Goal: Check status: Check status

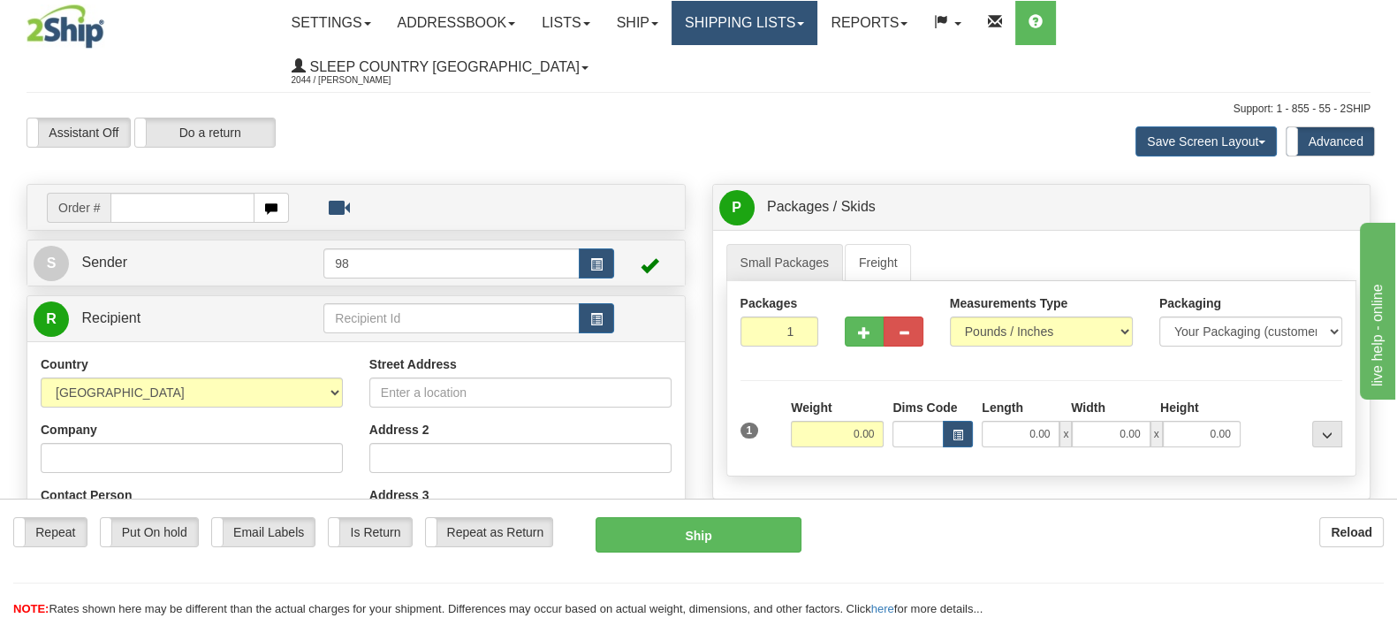
click at [818, 26] on link "Shipping lists" at bounding box center [745, 23] width 146 height 44
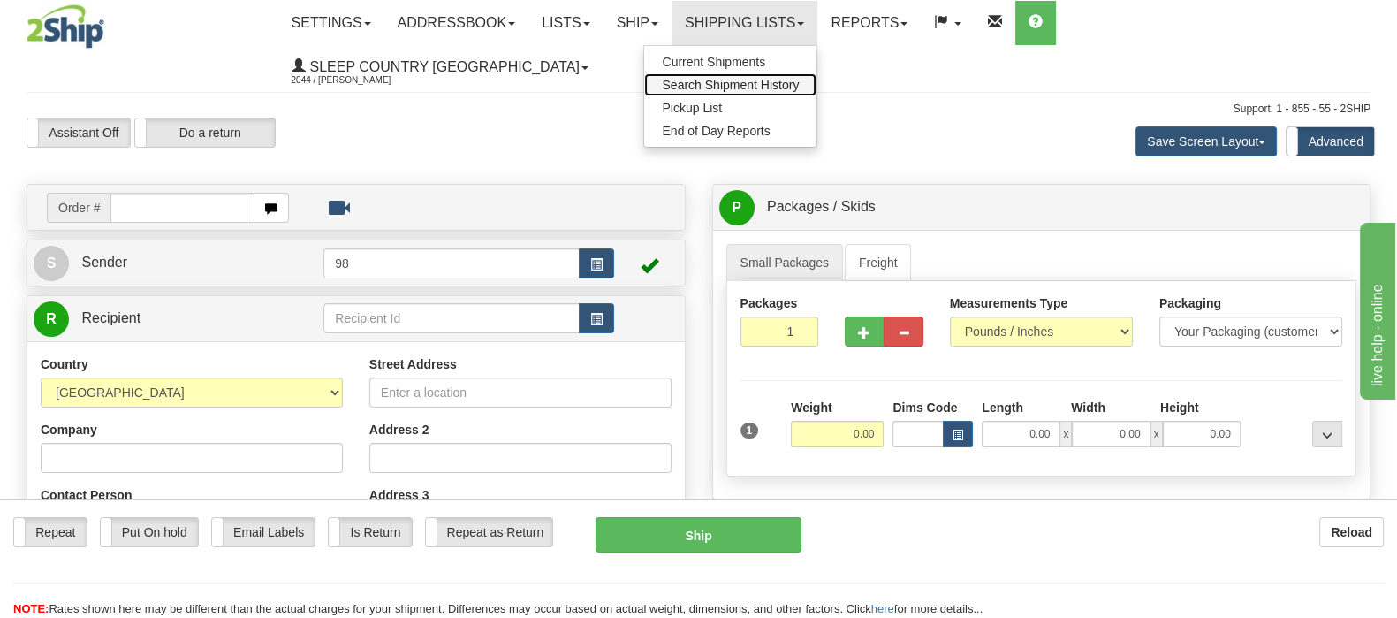
click at [799, 85] on span "Search Shipment History" at bounding box center [730, 85] width 137 height 14
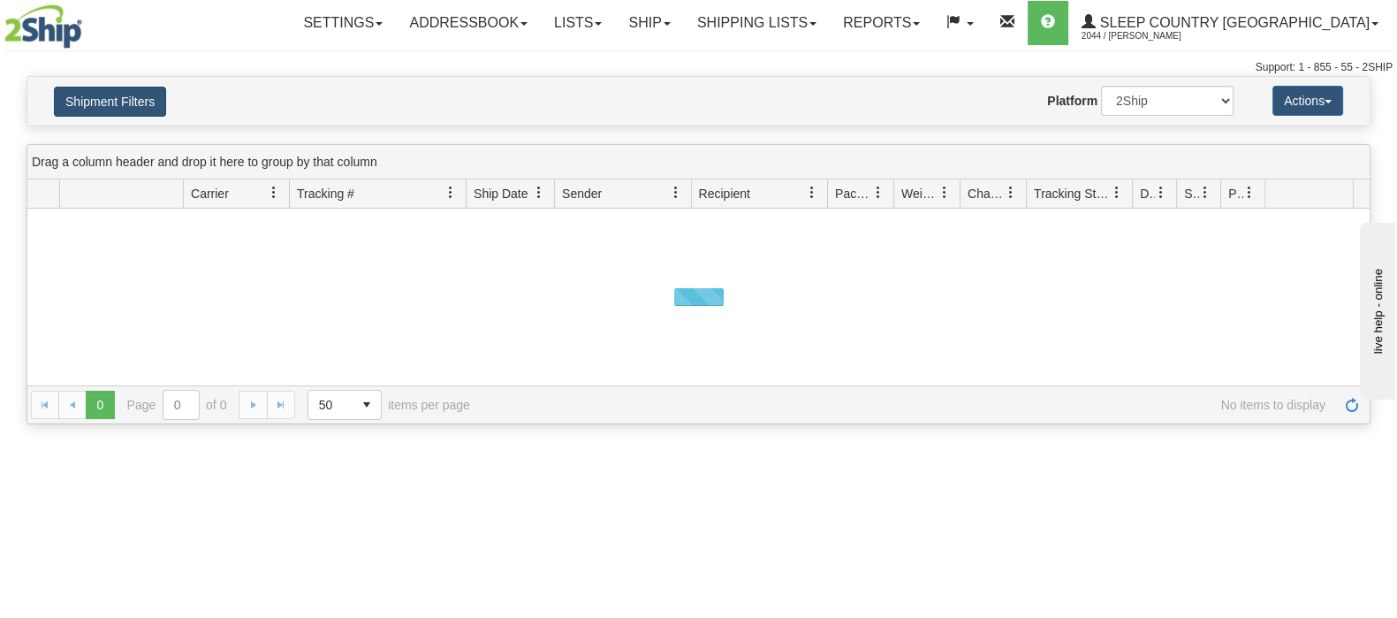
click at [120, 99] on button "Shipment Filters" at bounding box center [110, 102] width 112 height 30
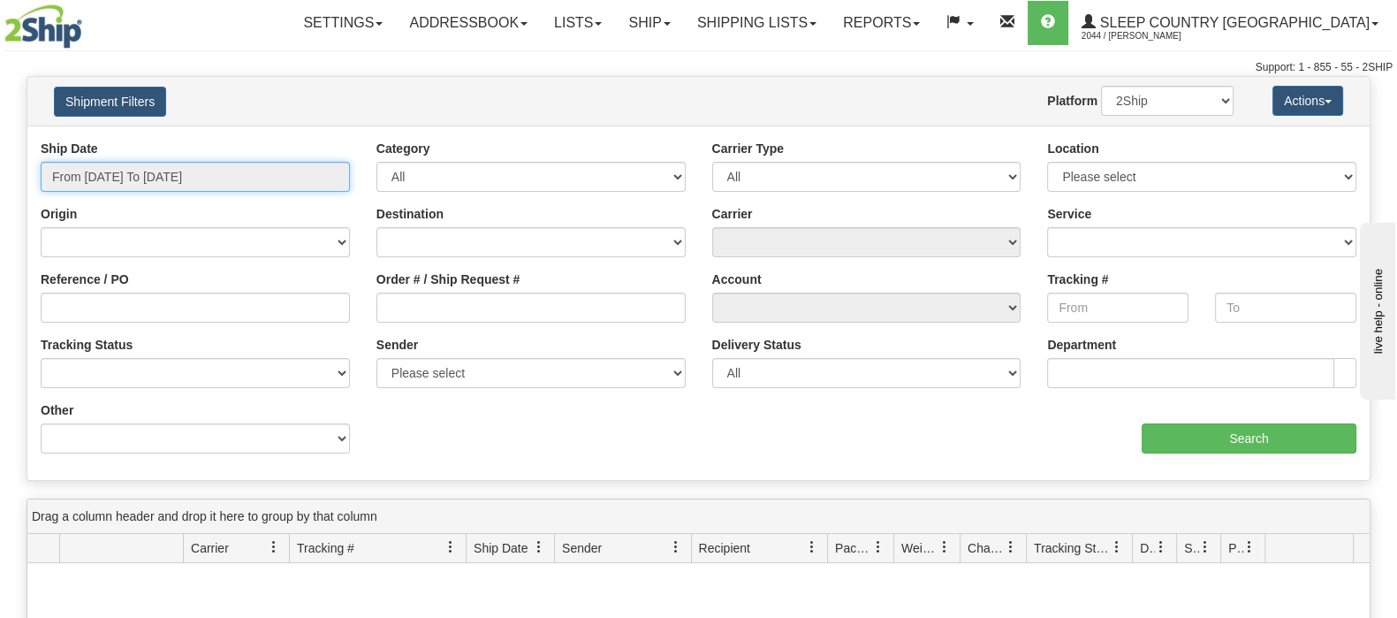
click at [155, 173] on input "From 10/09/2025 To 10/10/2025" at bounding box center [195, 177] width 309 height 30
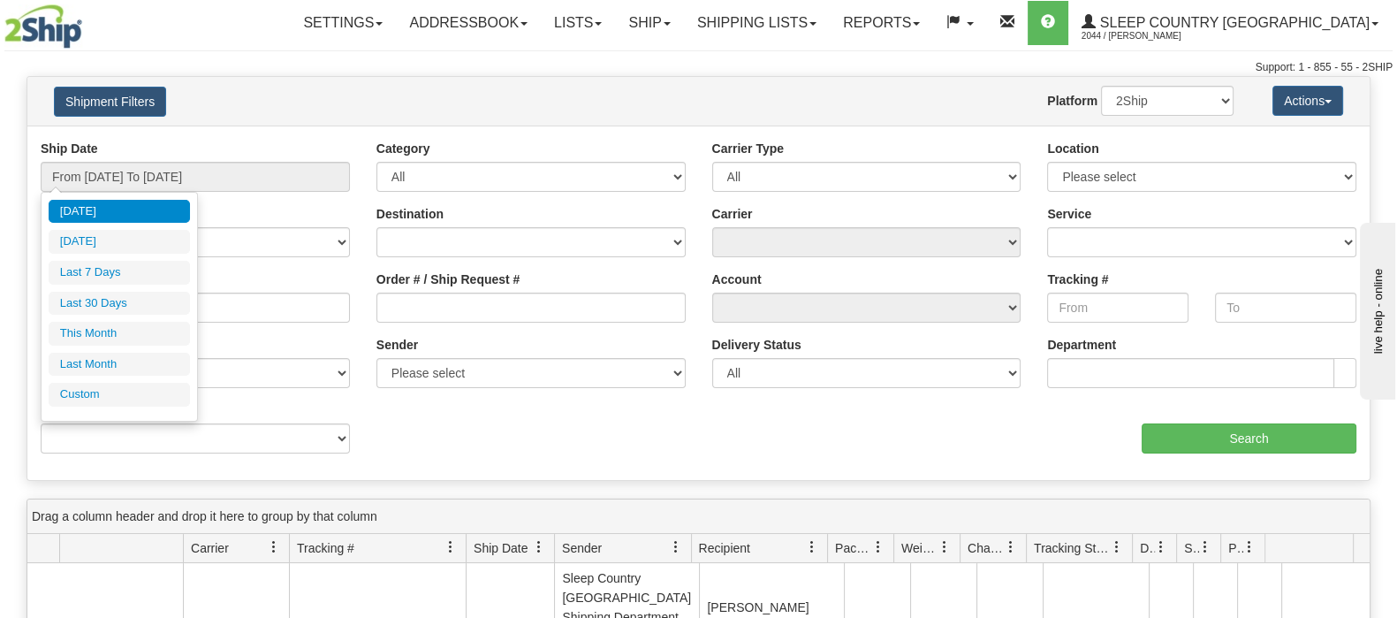
drag, startPoint x: 146, startPoint y: 302, endPoint x: 331, endPoint y: 297, distance: 185.7
click at [147, 301] on li "Last 30 Days" at bounding box center [119, 304] width 141 height 24
type input "From [DATE] To [DATE]"
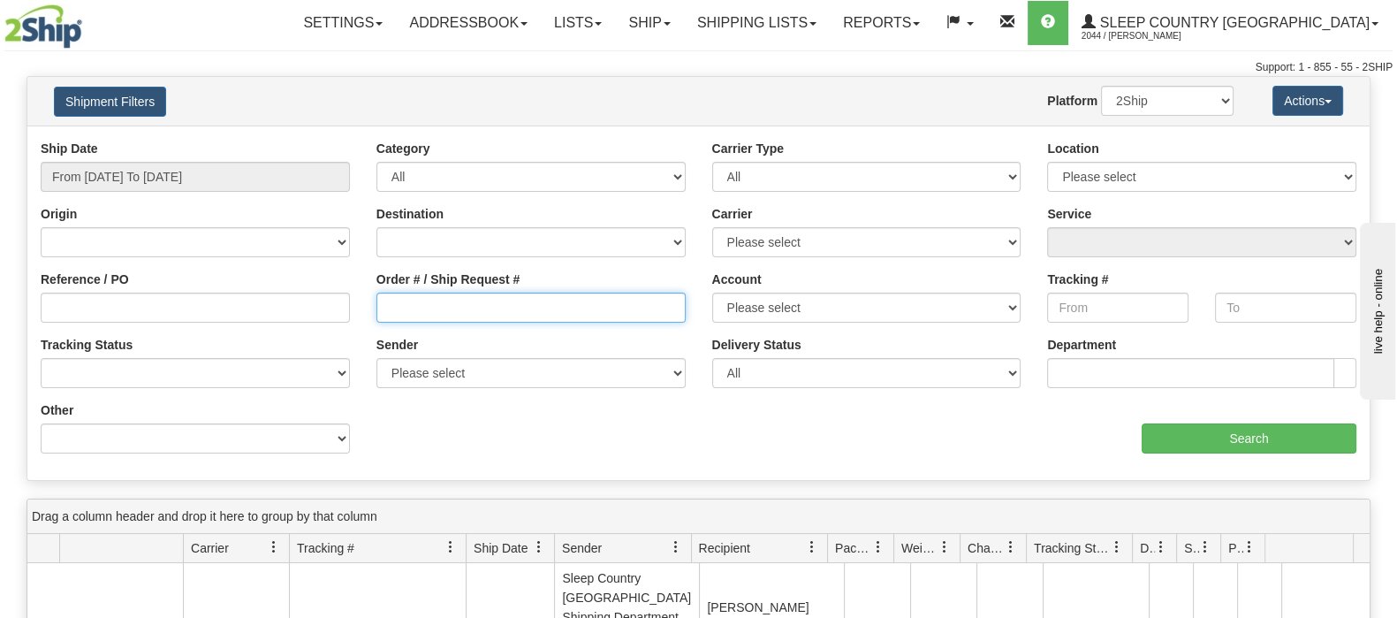
click at [442, 297] on input "Order # / Ship Request #" at bounding box center [531, 308] width 309 height 30
paste input "9000I141815"
type input "9000I141815"
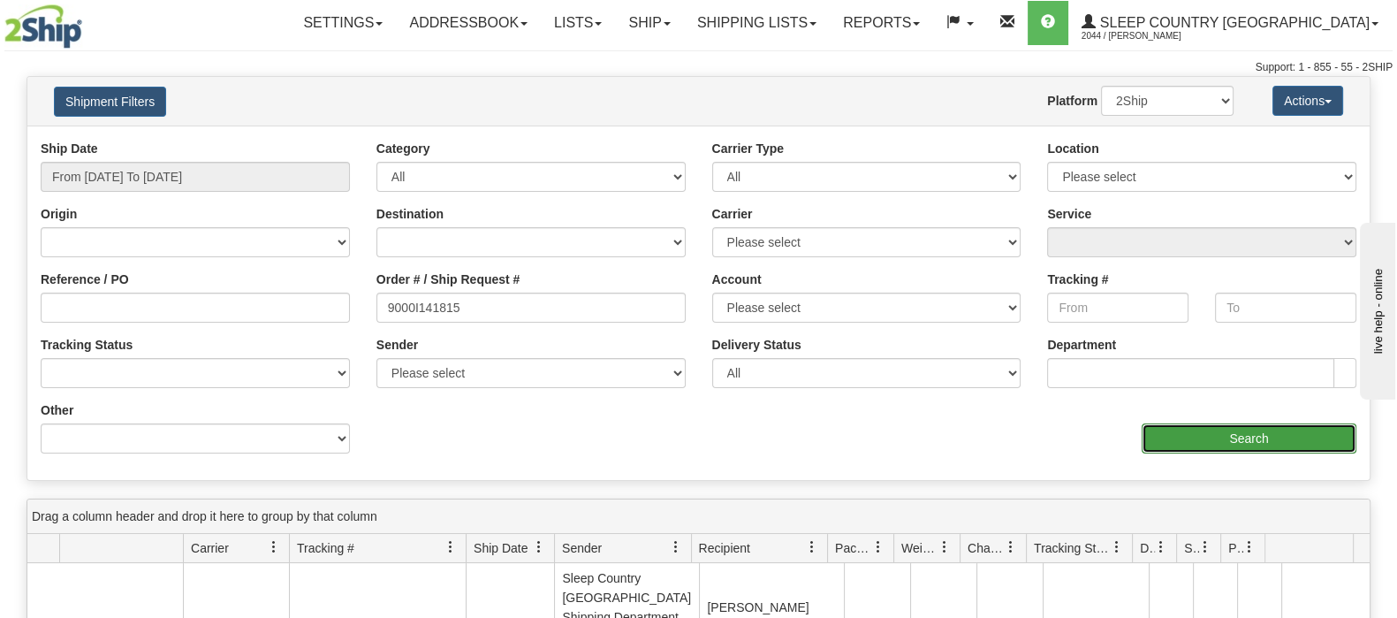
click at [1198, 442] on input "Search" at bounding box center [1249, 438] width 215 height 30
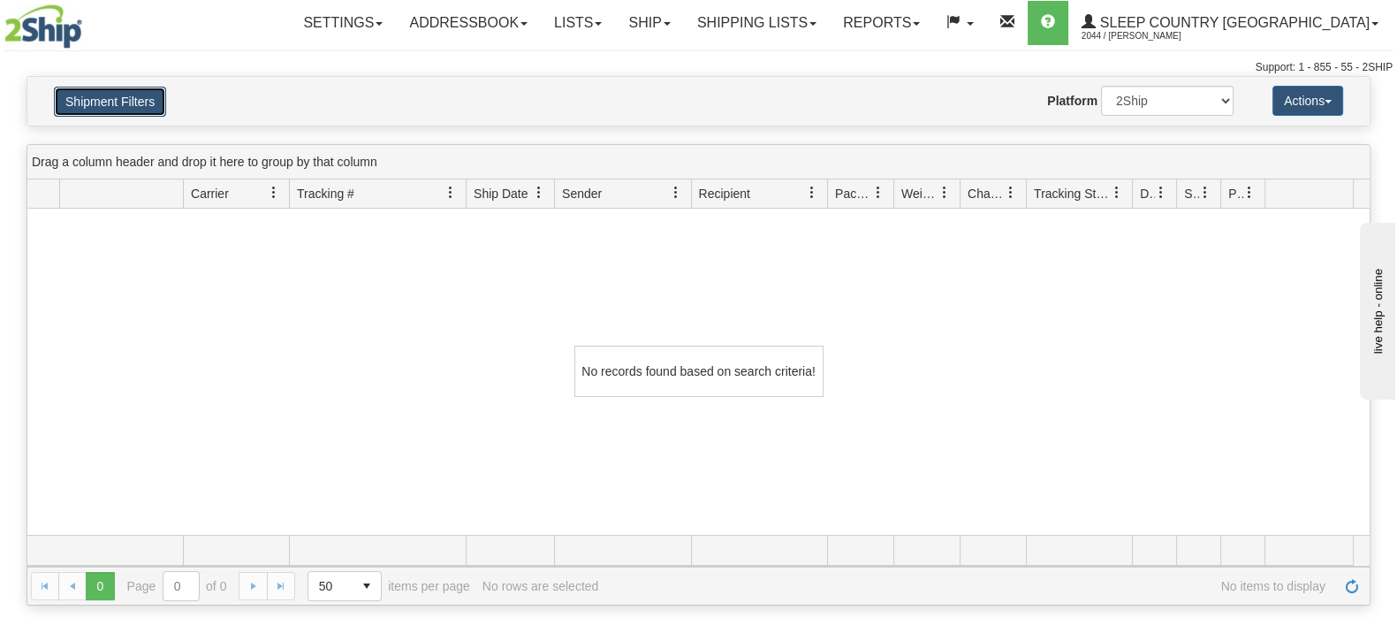
click at [133, 95] on button "Shipment Filters" at bounding box center [110, 102] width 112 height 30
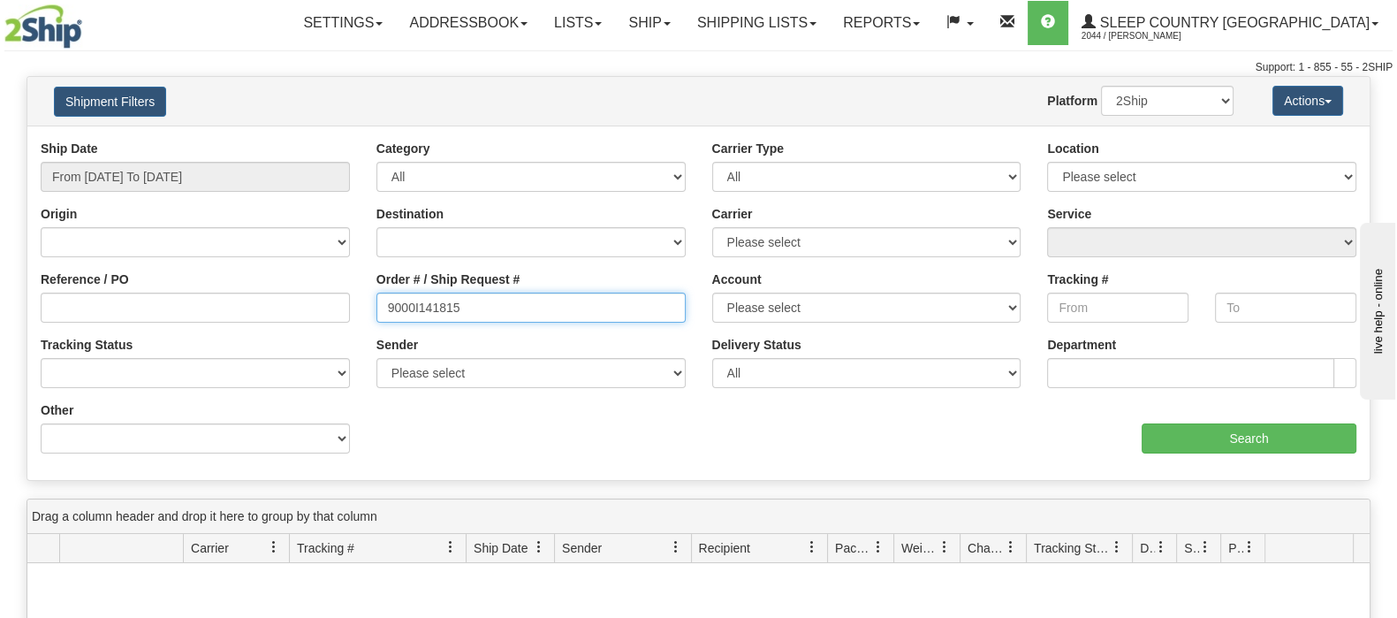
drag, startPoint x: 302, startPoint y: 294, endPoint x: 447, endPoint y: 320, distance: 147.2
click at [261, 140] on div "Reference / PO Order # / Ship Request # 9000I141815 Account Please select [GEOG…" at bounding box center [698, 140] width 1343 height 0
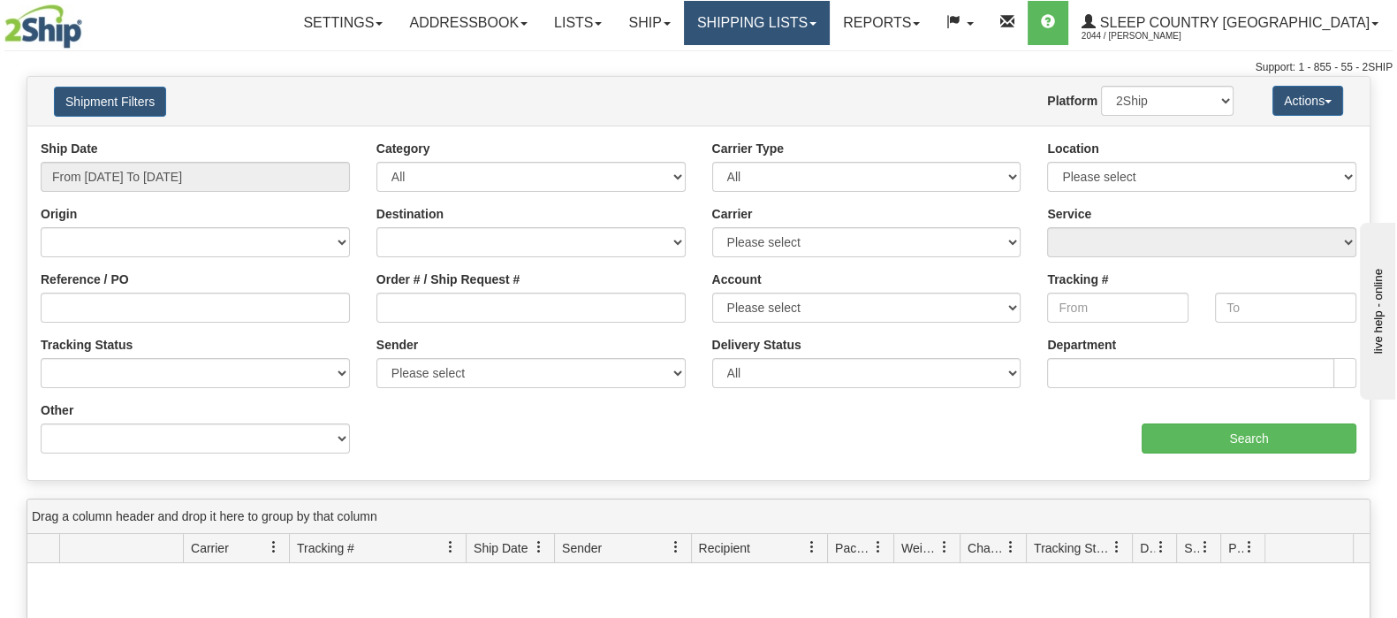
click at [830, 33] on link "Shipping lists" at bounding box center [757, 23] width 146 height 44
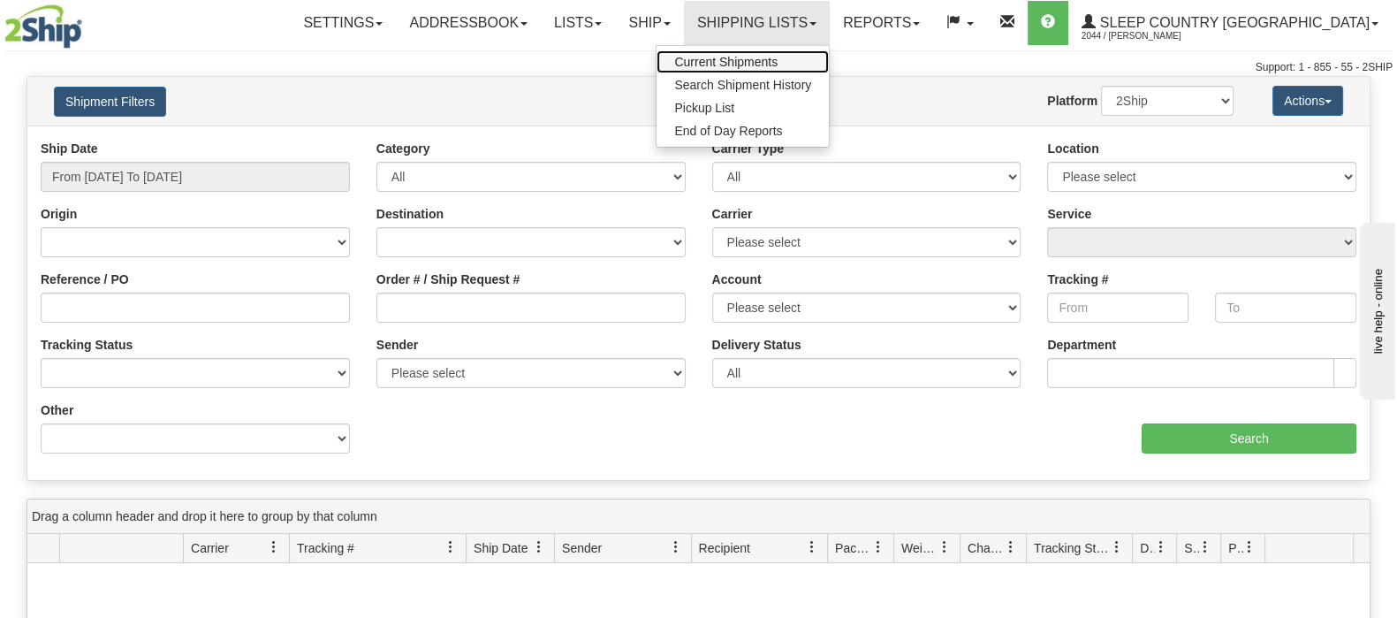
click at [829, 55] on link "Current Shipments" at bounding box center [743, 61] width 172 height 23
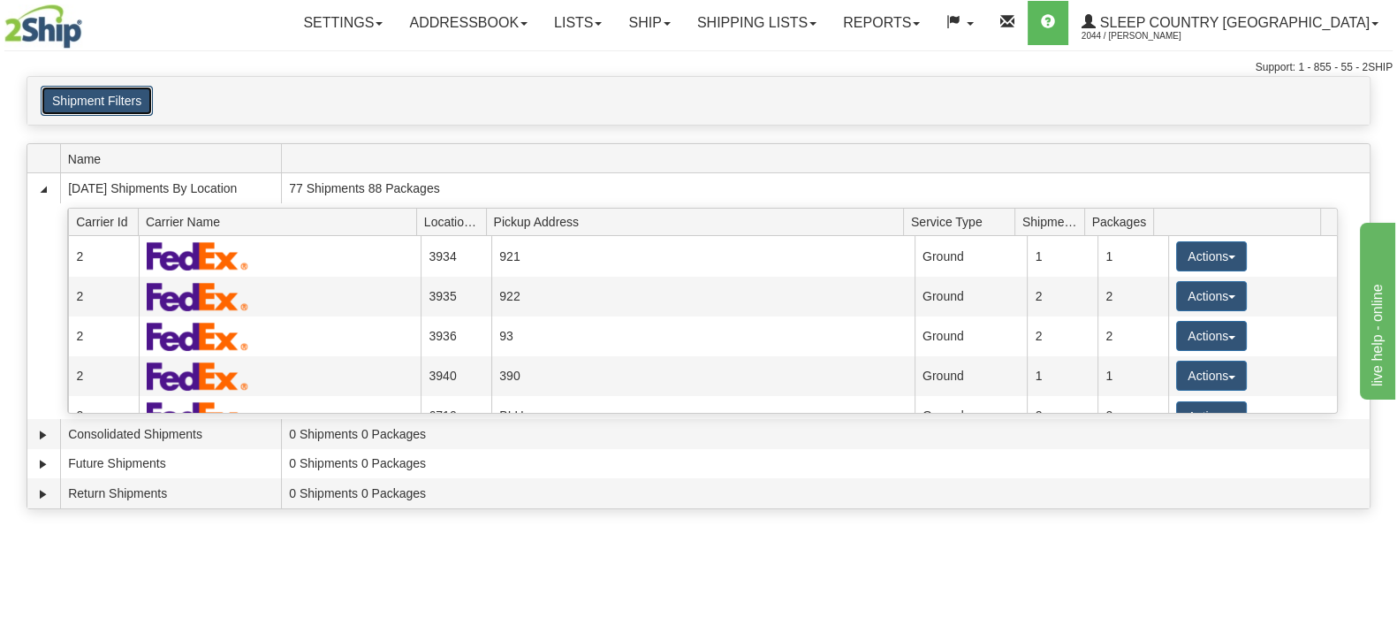
click at [132, 104] on button "Shipment Filters" at bounding box center [97, 101] width 112 height 30
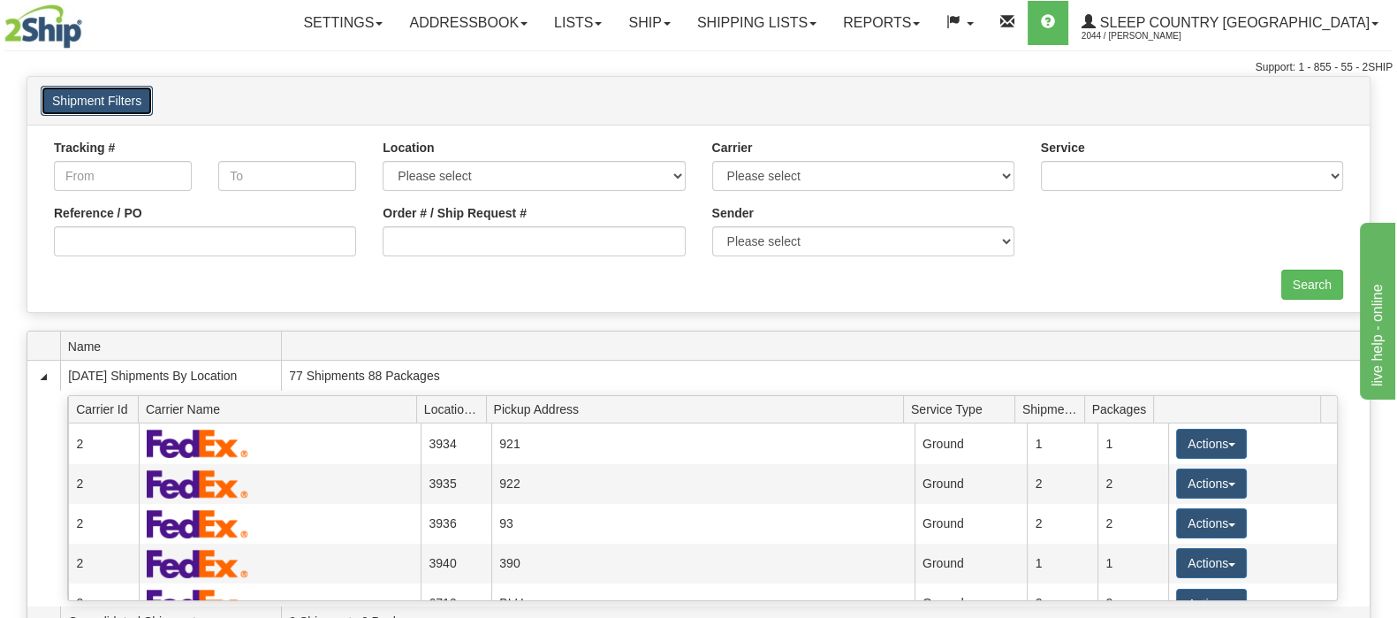
click at [128, 106] on button "Shipment Filters" at bounding box center [97, 101] width 112 height 30
click at [432, 249] on input "Order # / Ship Request #" at bounding box center [534, 241] width 302 height 30
paste input "9000I141815"
type input "9000I141815"
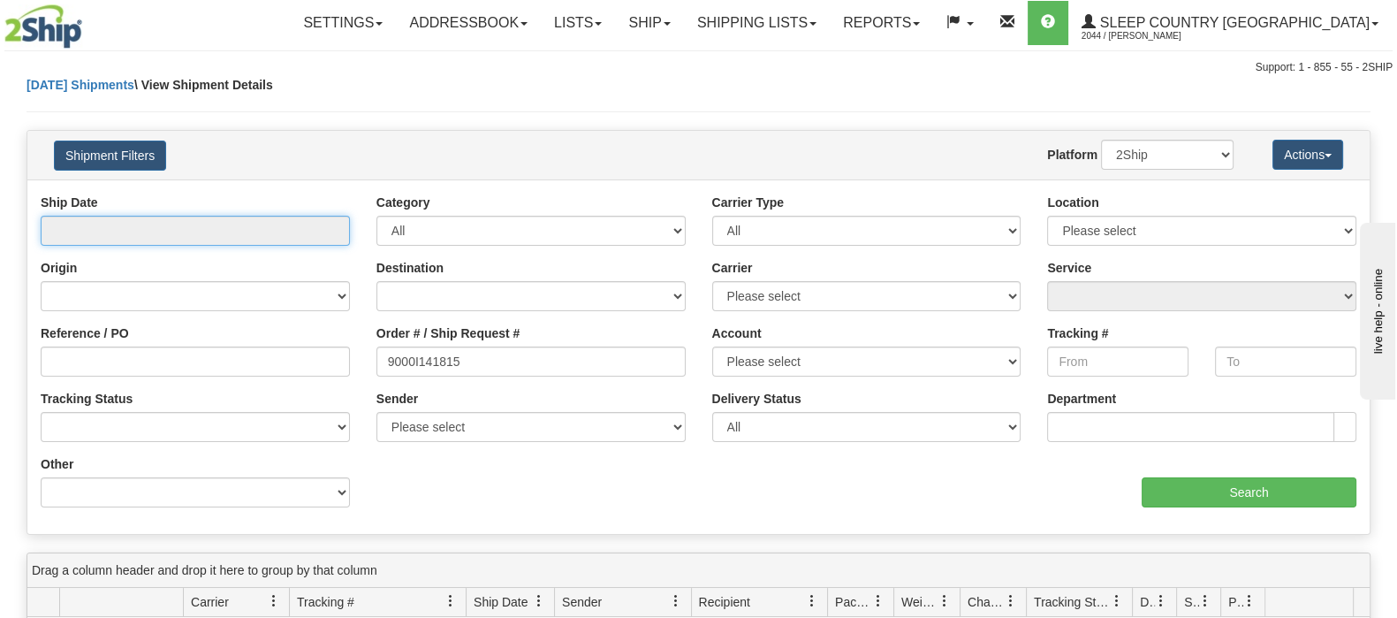
click at [194, 232] on input "text" at bounding box center [195, 231] width 309 height 30
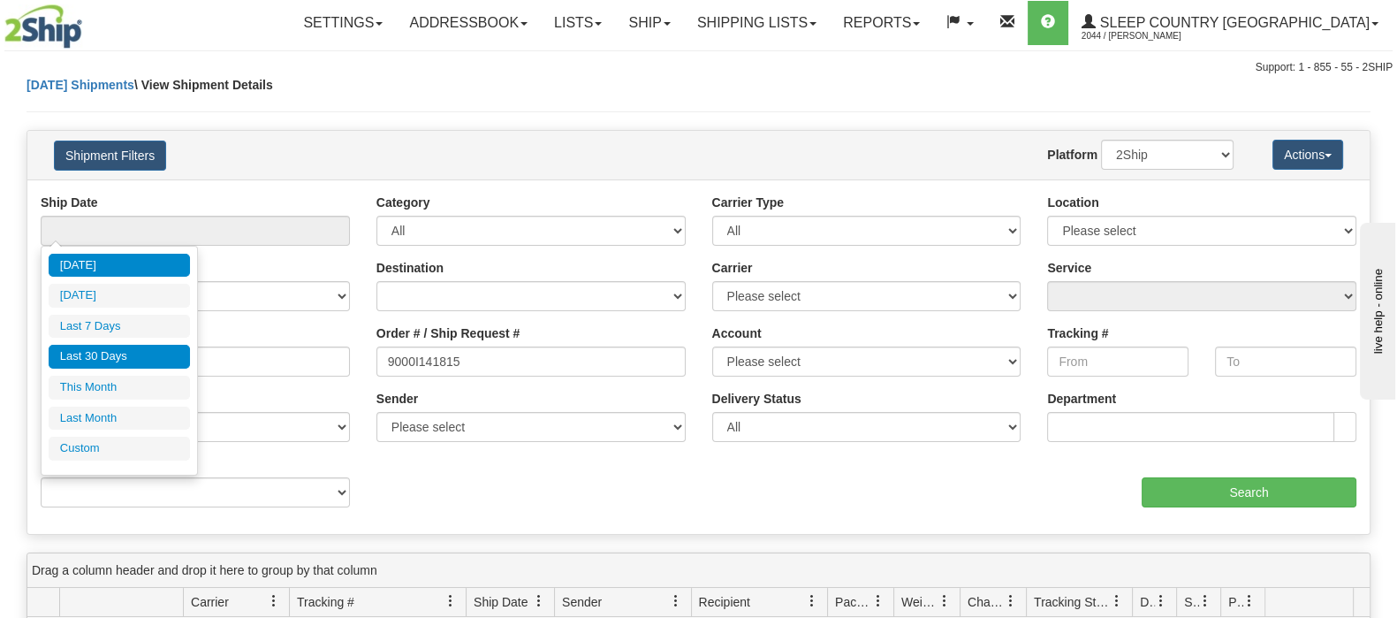
click at [133, 353] on li "Last 30 Days" at bounding box center [119, 357] width 141 height 24
type input "From [DATE] To [DATE]"
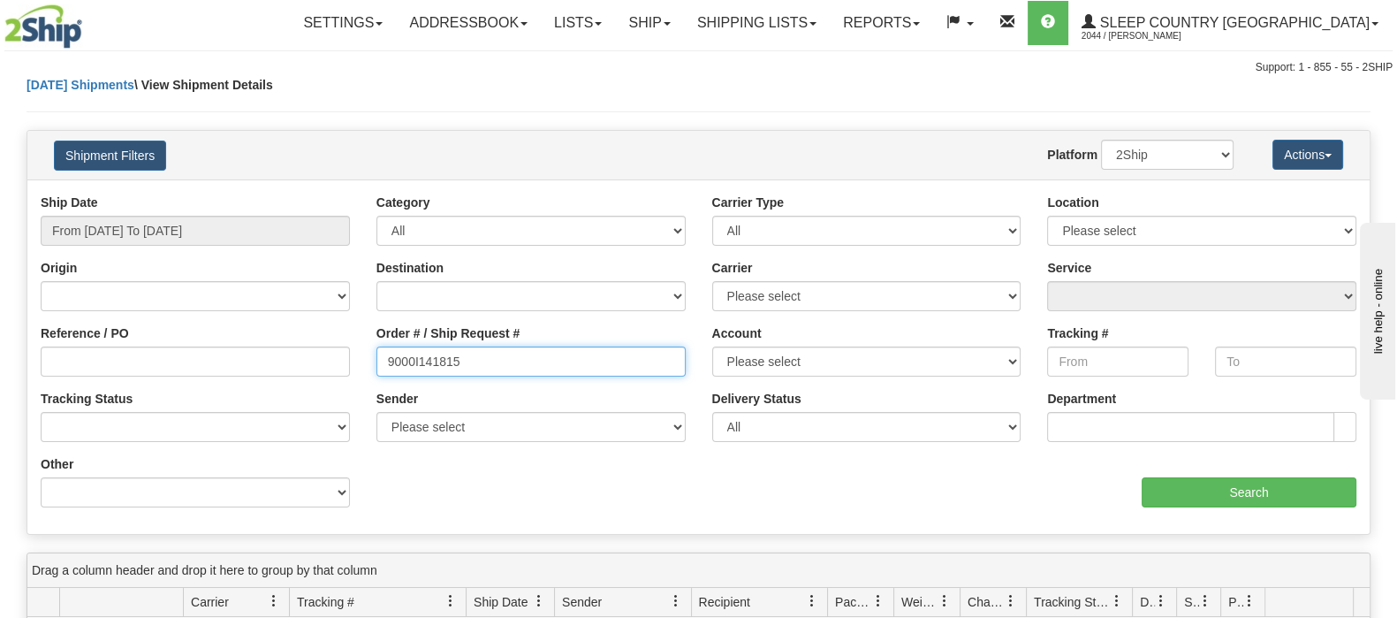
click at [503, 349] on input "9000I141815" at bounding box center [531, 361] width 309 height 30
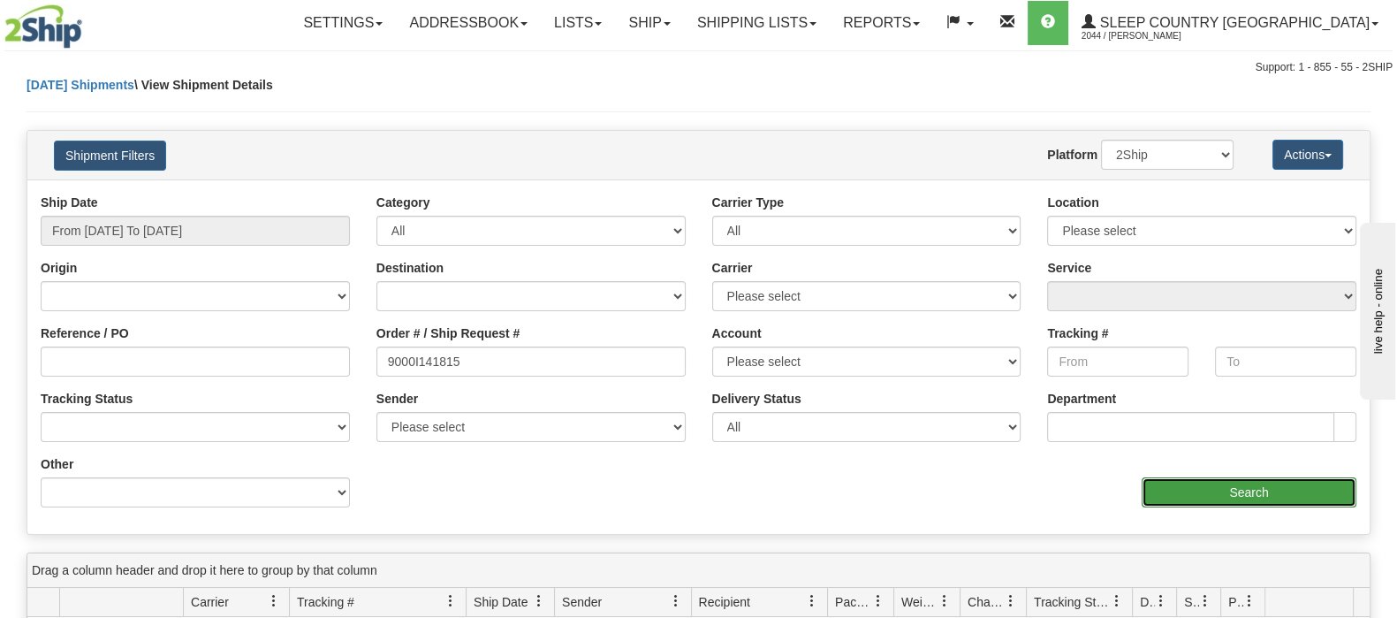
click at [1176, 488] on input "Search" at bounding box center [1249, 492] width 215 height 30
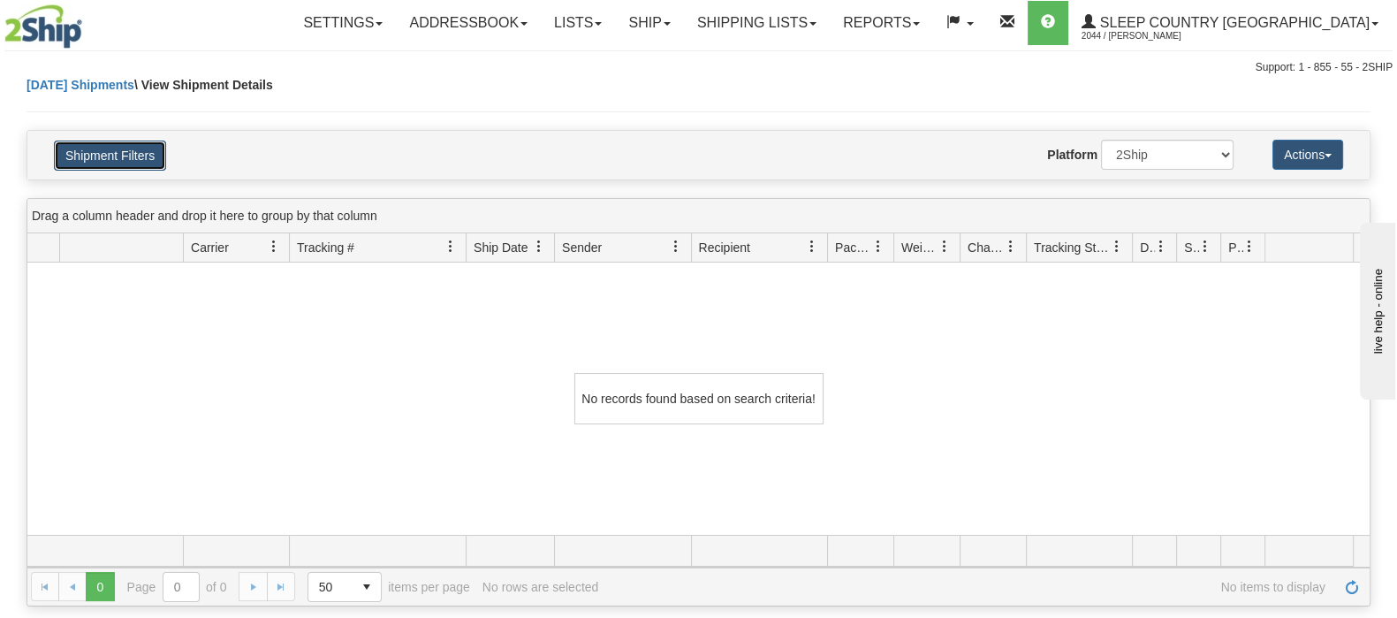
click at [112, 161] on button "Shipment Filters" at bounding box center [110, 156] width 112 height 30
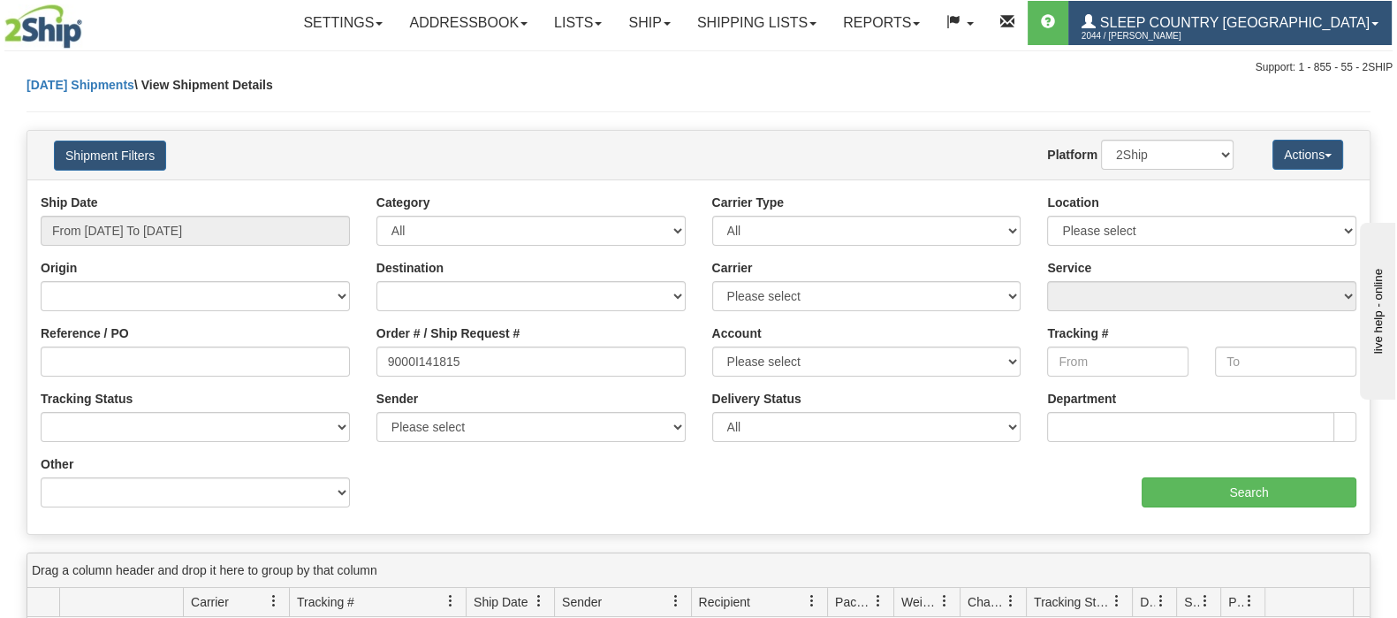
click at [1370, 19] on span "Sleep Country [GEOGRAPHIC_DATA]" at bounding box center [1233, 22] width 274 height 15
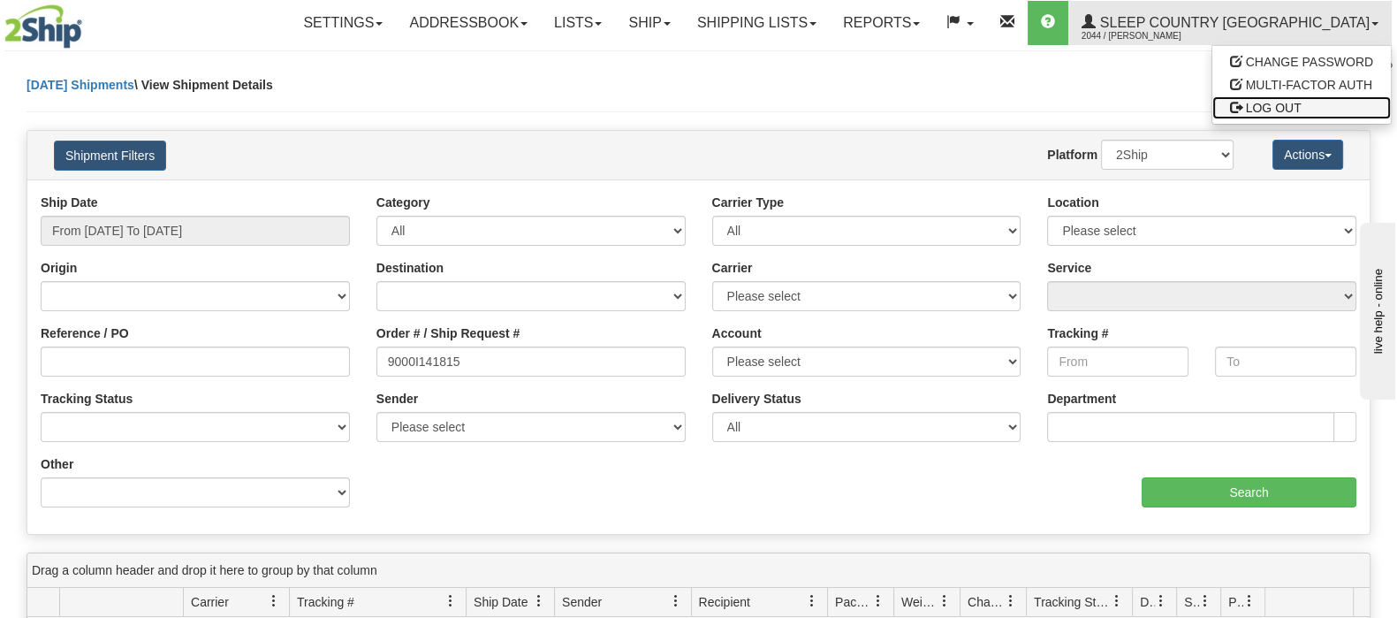
click at [1292, 103] on span "LOG OUT" at bounding box center [1274, 108] width 56 height 14
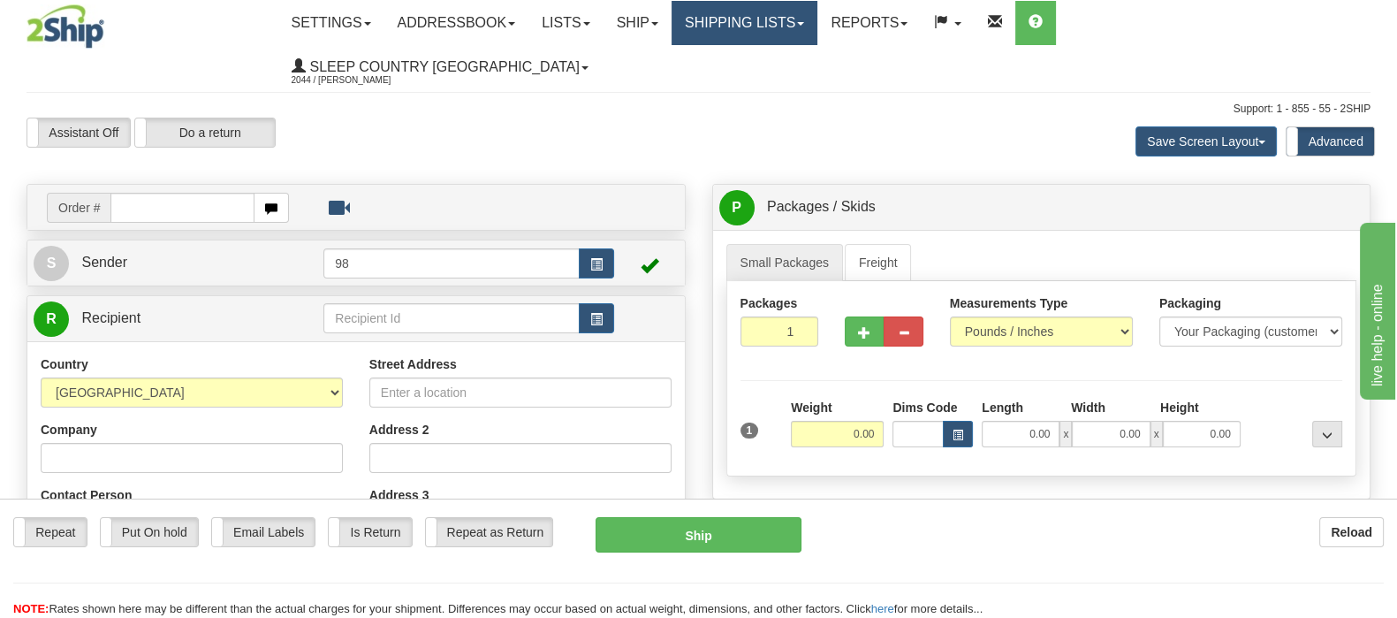
click at [818, 14] on link "Shipping lists" at bounding box center [745, 23] width 146 height 44
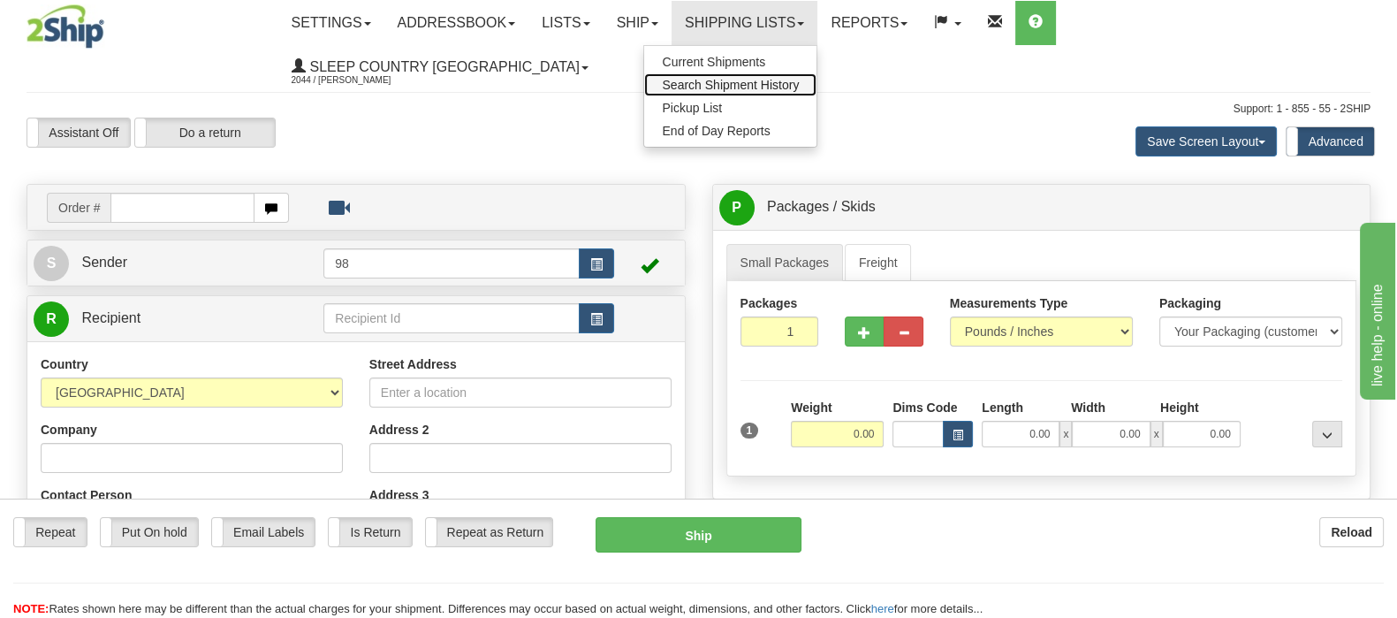
click at [799, 81] on span "Search Shipment History" at bounding box center [730, 85] width 137 height 14
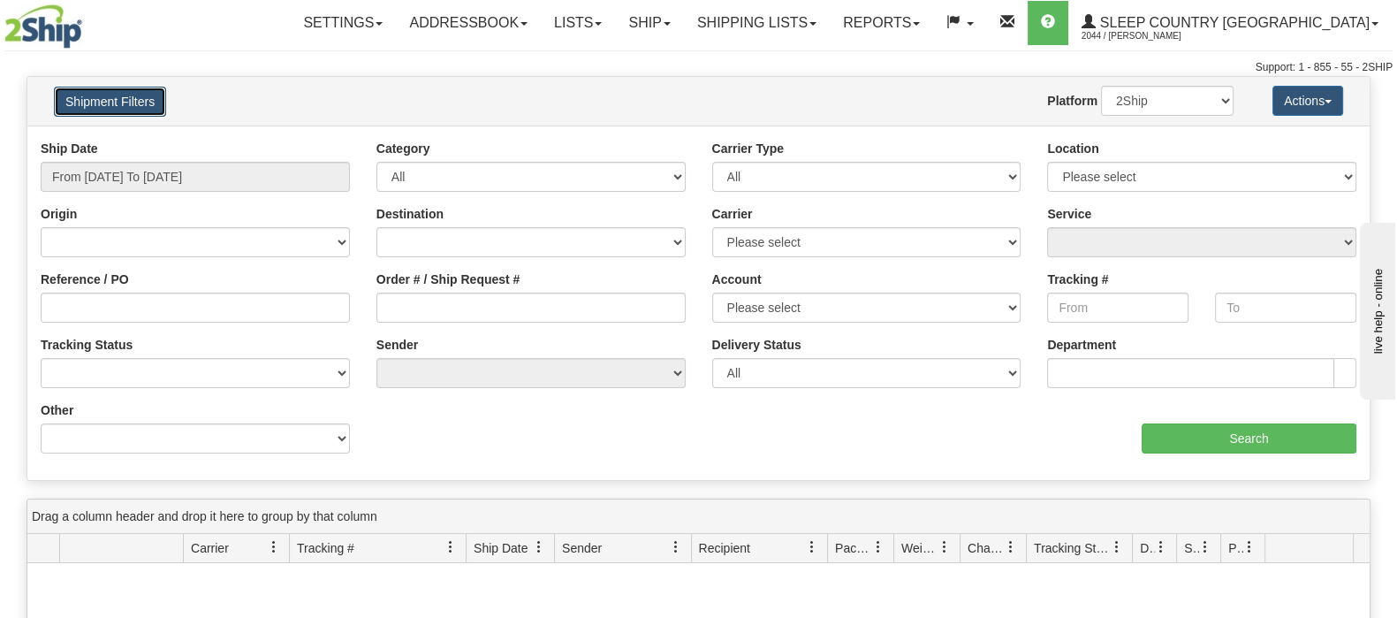
click at [105, 95] on button "Shipment Filters" at bounding box center [110, 102] width 112 height 30
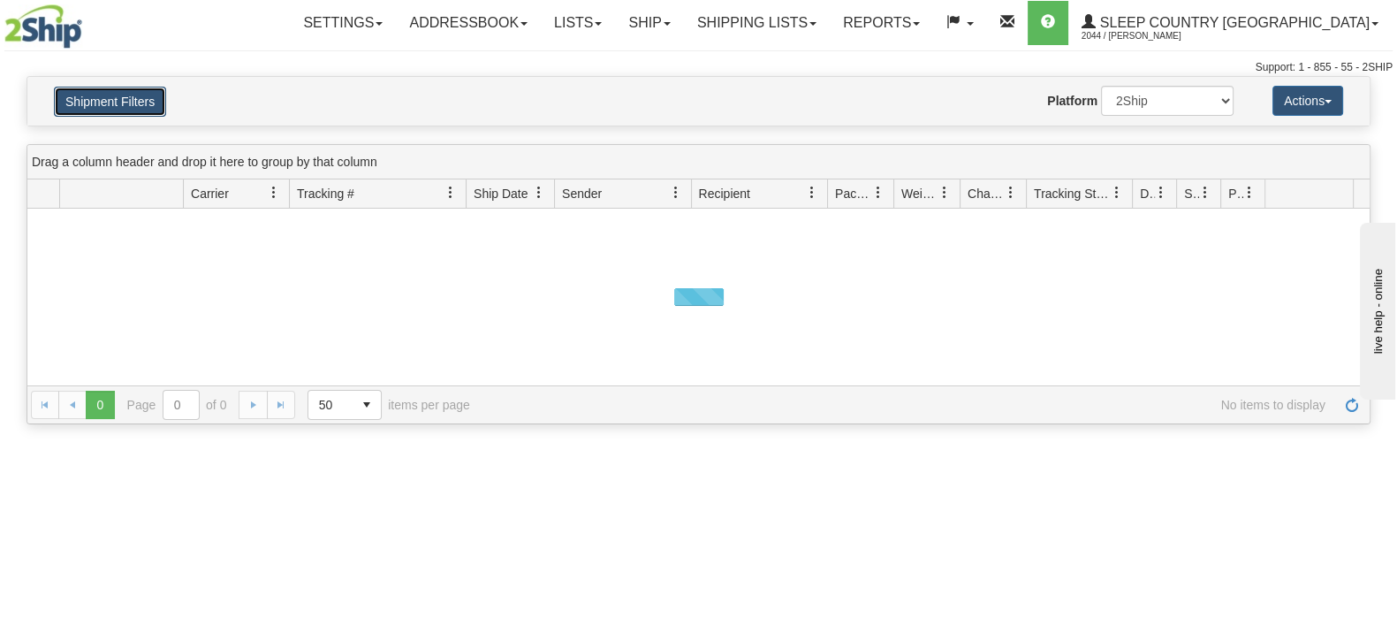
click at [106, 99] on button "Shipment Filters" at bounding box center [110, 102] width 112 height 30
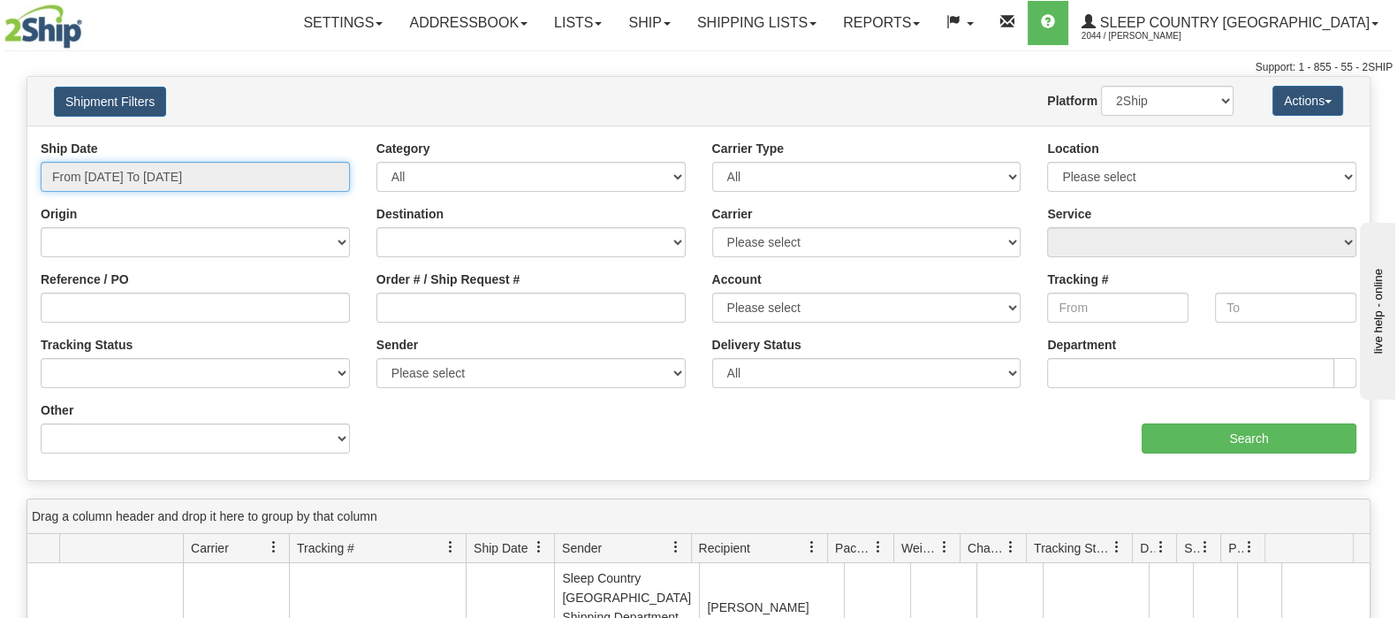
drag, startPoint x: 133, startPoint y: 170, endPoint x: 152, endPoint y: 223, distance: 56.5
click at [133, 170] on input "From [DATE] To [DATE]" at bounding box center [195, 177] width 309 height 30
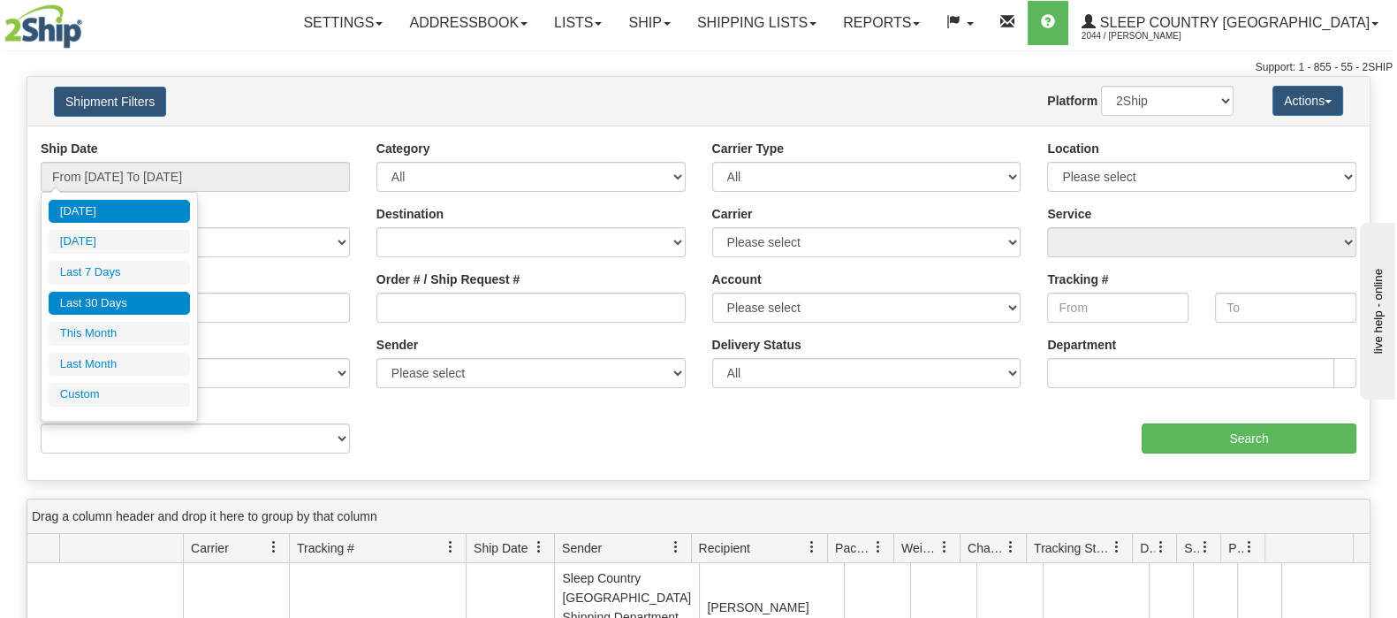
click at [127, 292] on li "Last 30 Days" at bounding box center [119, 304] width 141 height 24
type input "From [DATE] To [DATE]"
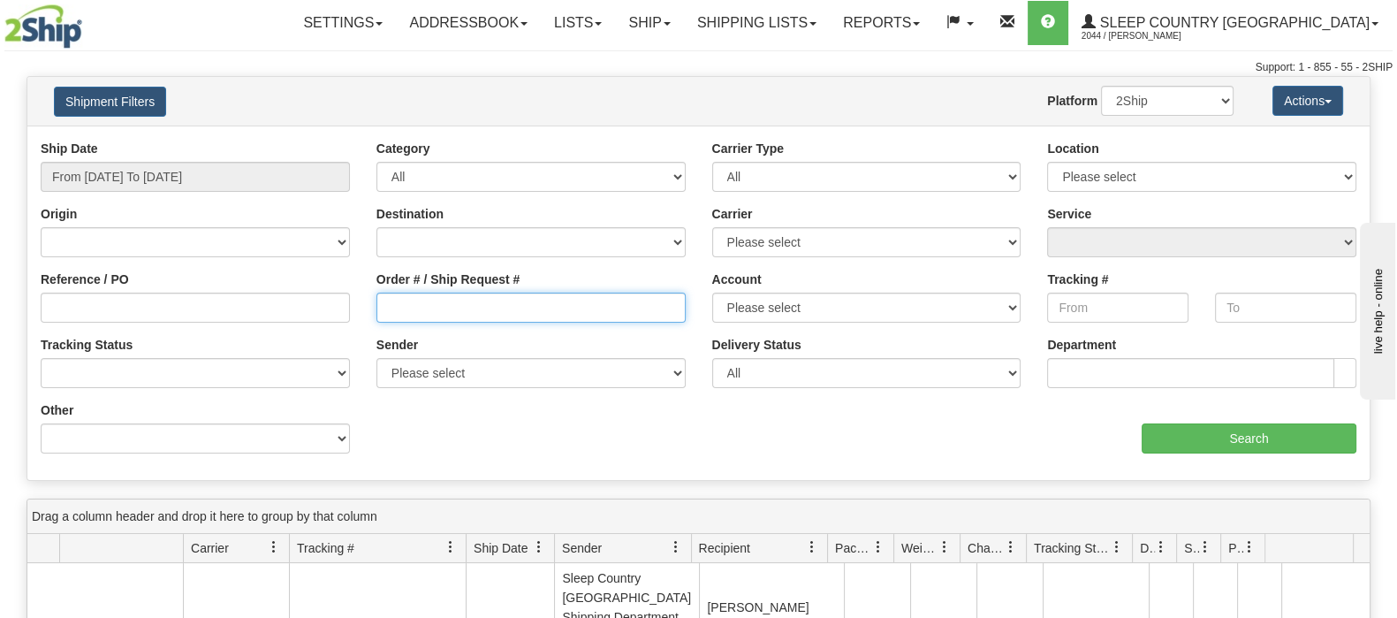
click at [407, 297] on input "Order # / Ship Request #" at bounding box center [531, 308] width 309 height 30
paste input "9000I141815"
type input "9000I141815"
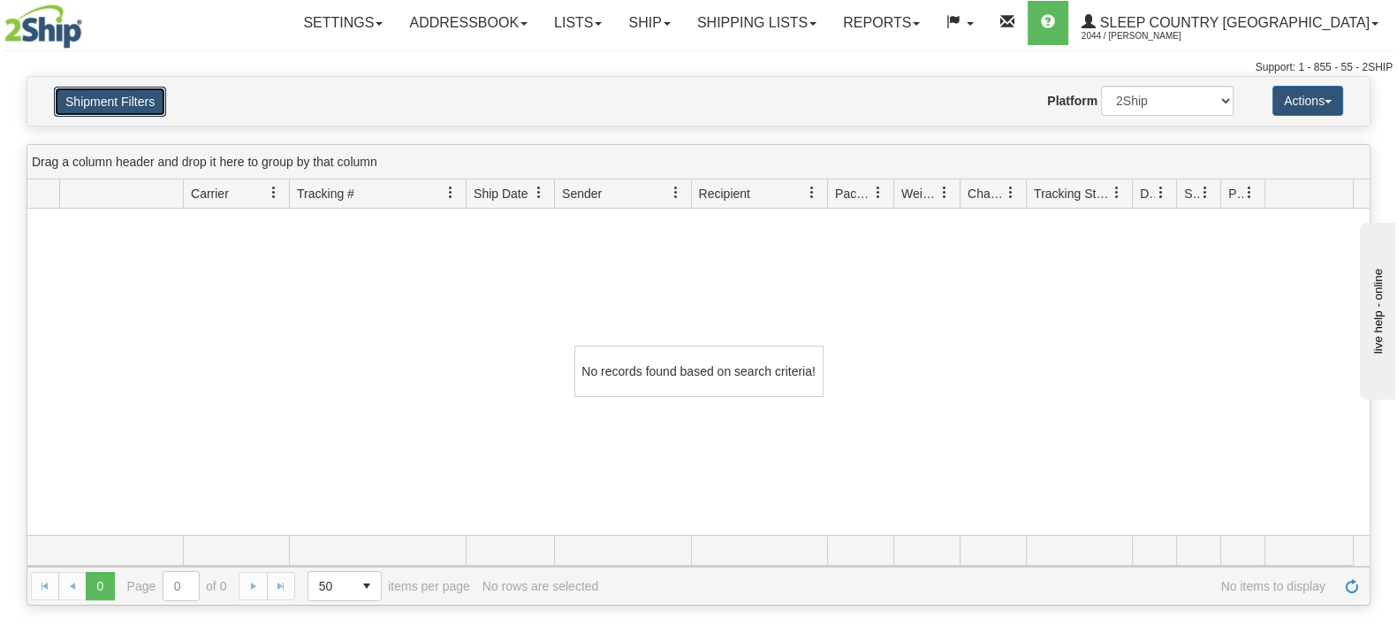
drag, startPoint x: 107, startPoint y: 106, endPoint x: 347, endPoint y: 266, distance: 288.8
click at [107, 106] on button "Shipment Filters" at bounding box center [110, 102] width 112 height 30
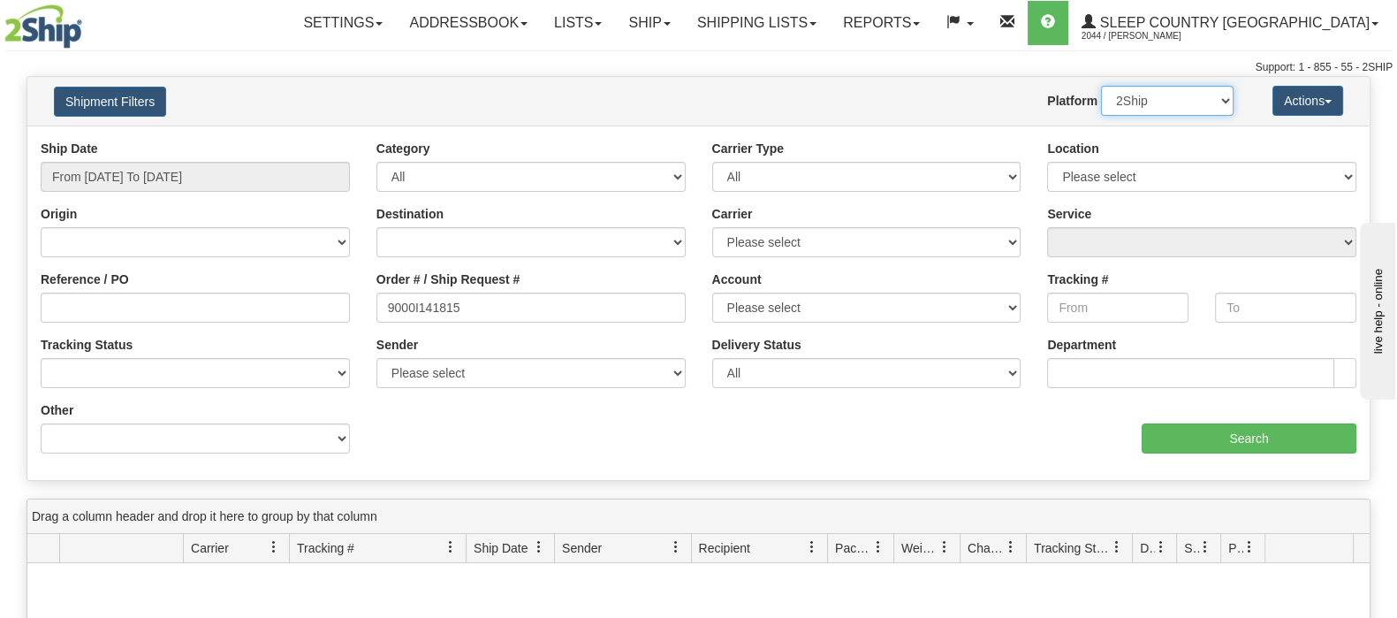
click at [1142, 103] on select "2Ship Imported" at bounding box center [1167, 101] width 133 height 30
select select "1"
click at [1101, 86] on select "2Ship Imported" at bounding box center [1167, 101] width 133 height 30
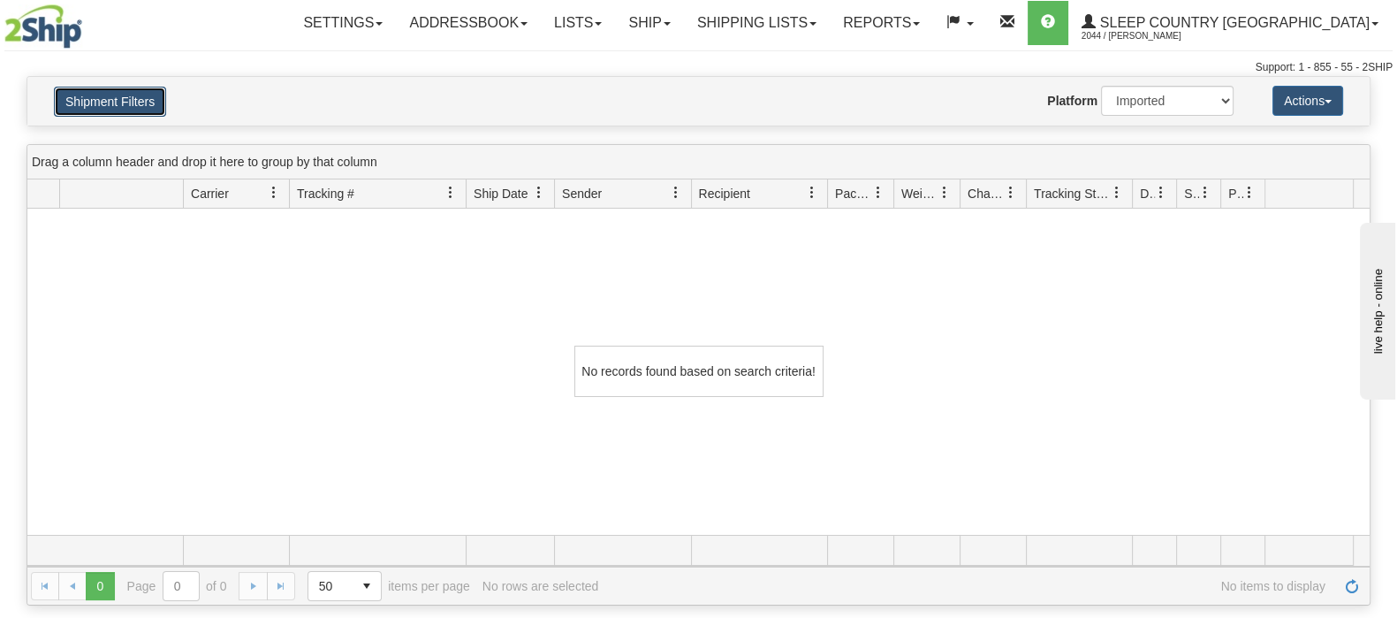
click at [154, 103] on button "Shipment Filters" at bounding box center [110, 102] width 112 height 30
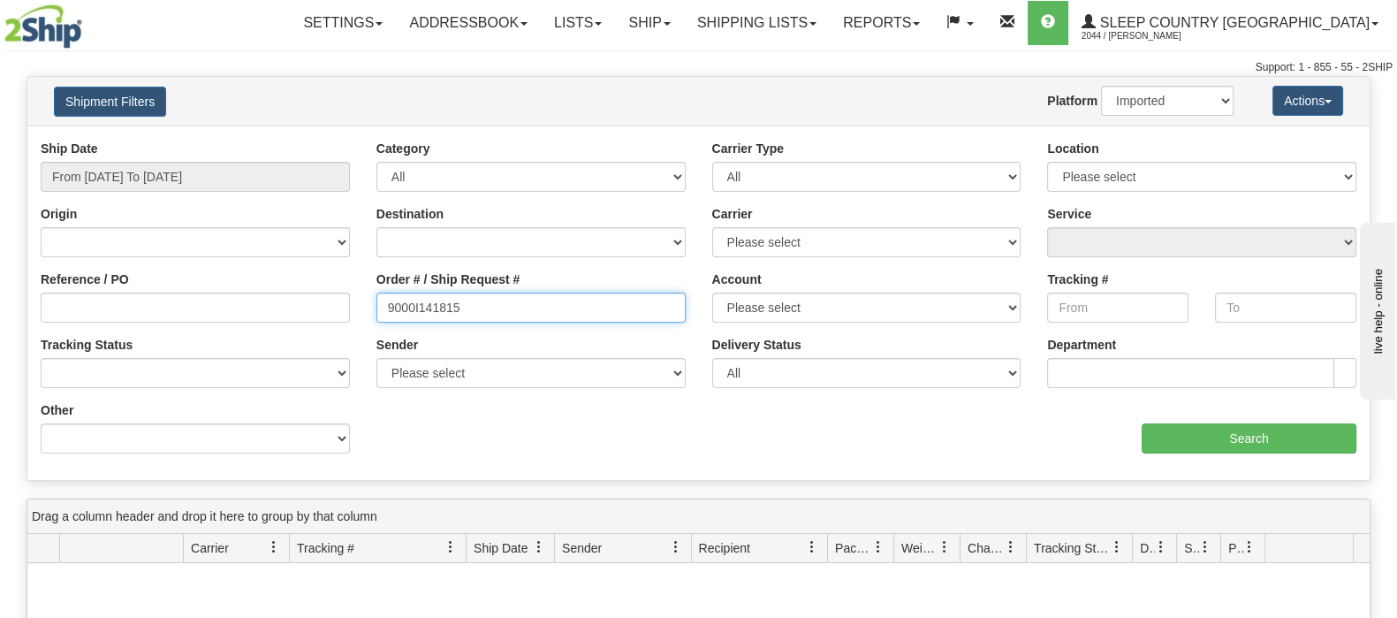
drag, startPoint x: 609, startPoint y: 307, endPoint x: 400, endPoint y: 310, distance: 208.6
click at [400, 310] on input "9000I141815" at bounding box center [531, 308] width 309 height 30
click at [512, 302] on input "9000I141815" at bounding box center [531, 308] width 309 height 30
drag, startPoint x: 512, startPoint y: 302, endPoint x: 371, endPoint y: 303, distance: 140.5
click at [323, 140] on div "Reference / PO Order # / Ship Request # 9000I141815 Account Please select [GEOG…" at bounding box center [698, 140] width 1343 height 0
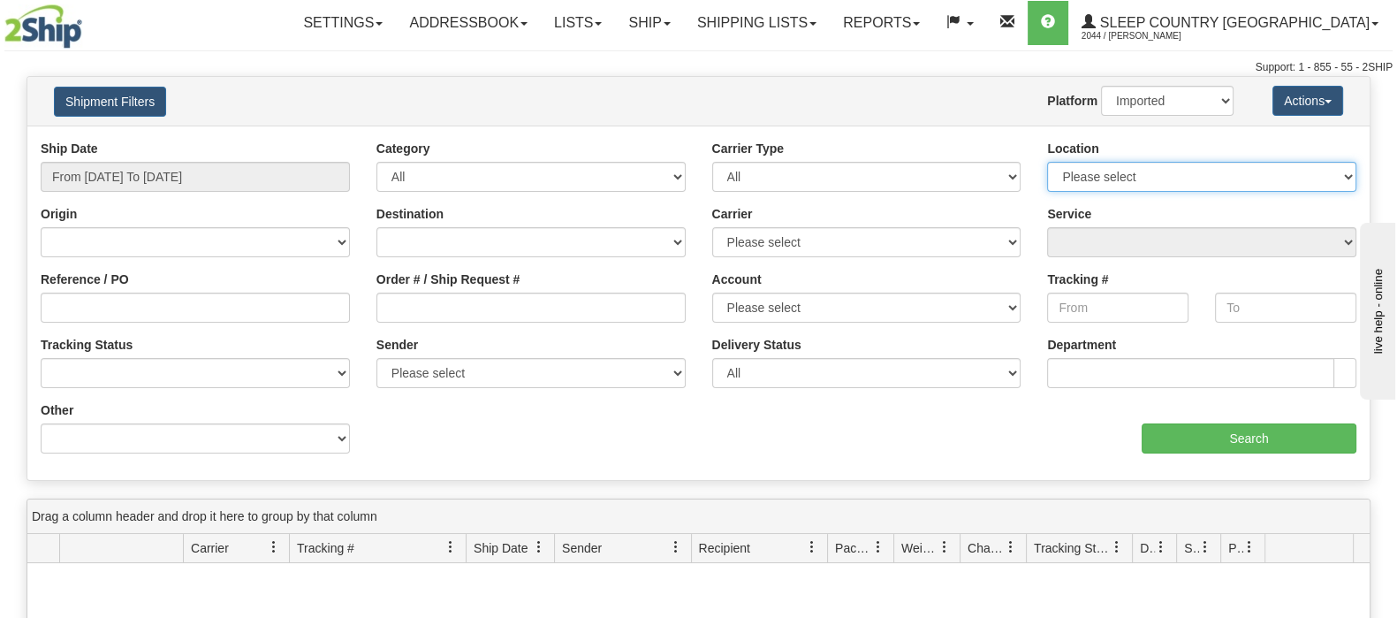
drag, startPoint x: 1214, startPoint y: 174, endPoint x: 1206, endPoint y: 187, distance: 15.0
click at [1212, 174] on select "Please select [GEOGRAPHIC_DATA] 921 922 93 94 97 390 915 916 98 902 95 96 90 91…" at bounding box center [1201, 177] width 309 height 30
select select "7127"
click at [1047, 162] on select "Please select [GEOGRAPHIC_DATA] 921 922 93 94 97 390 915 916 98 902 95 96 90 91…" at bounding box center [1201, 177] width 309 height 30
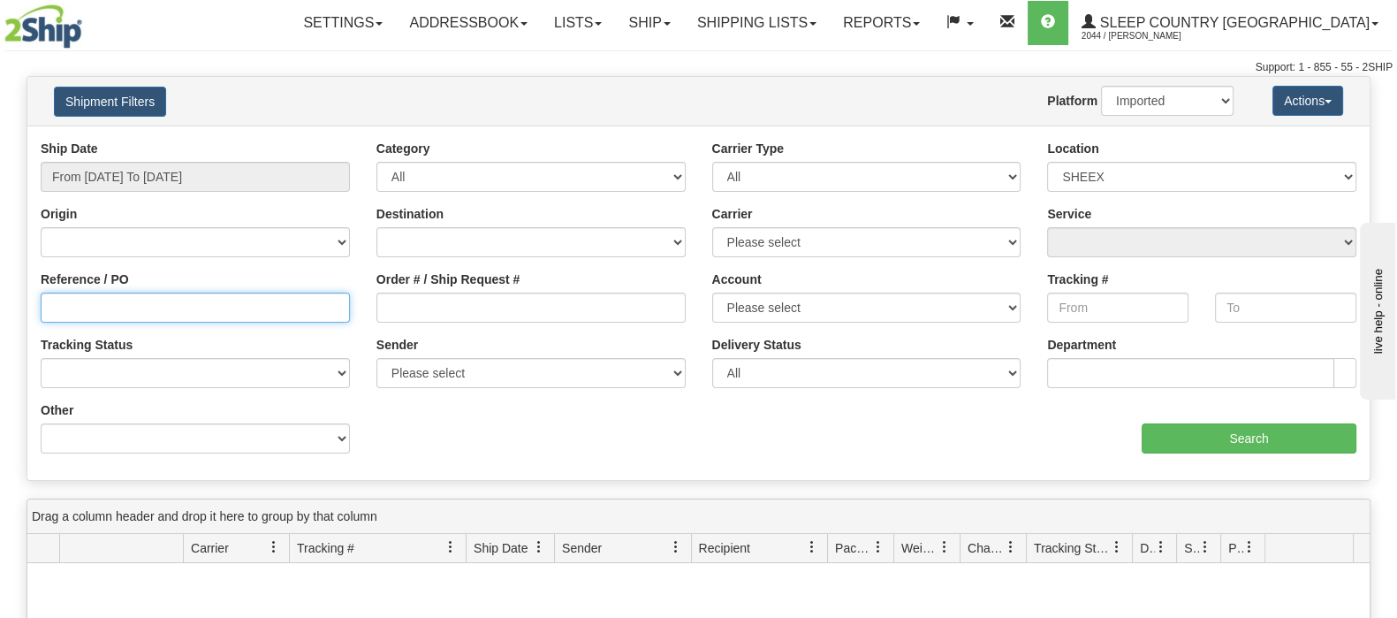
click at [275, 310] on input "Reference / PO" at bounding box center [195, 308] width 309 height 30
paste input "9000I141815"
type input "9000I141815"
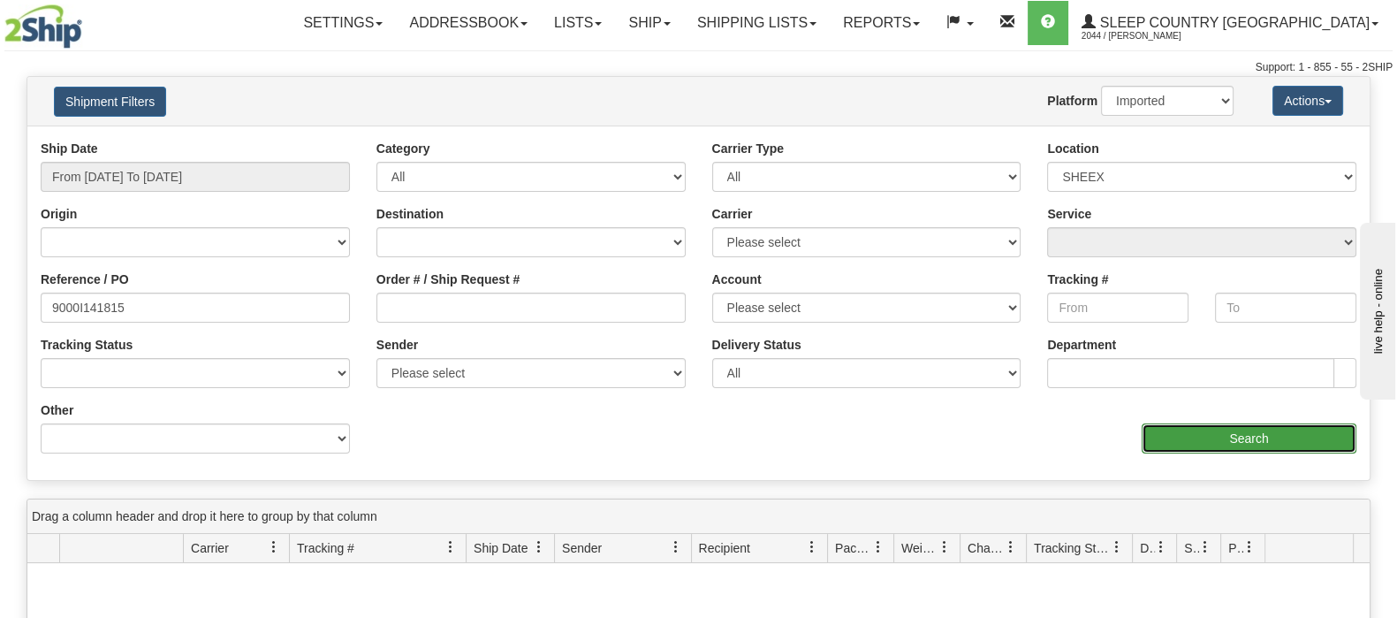
click at [1245, 443] on input "Search" at bounding box center [1249, 438] width 215 height 30
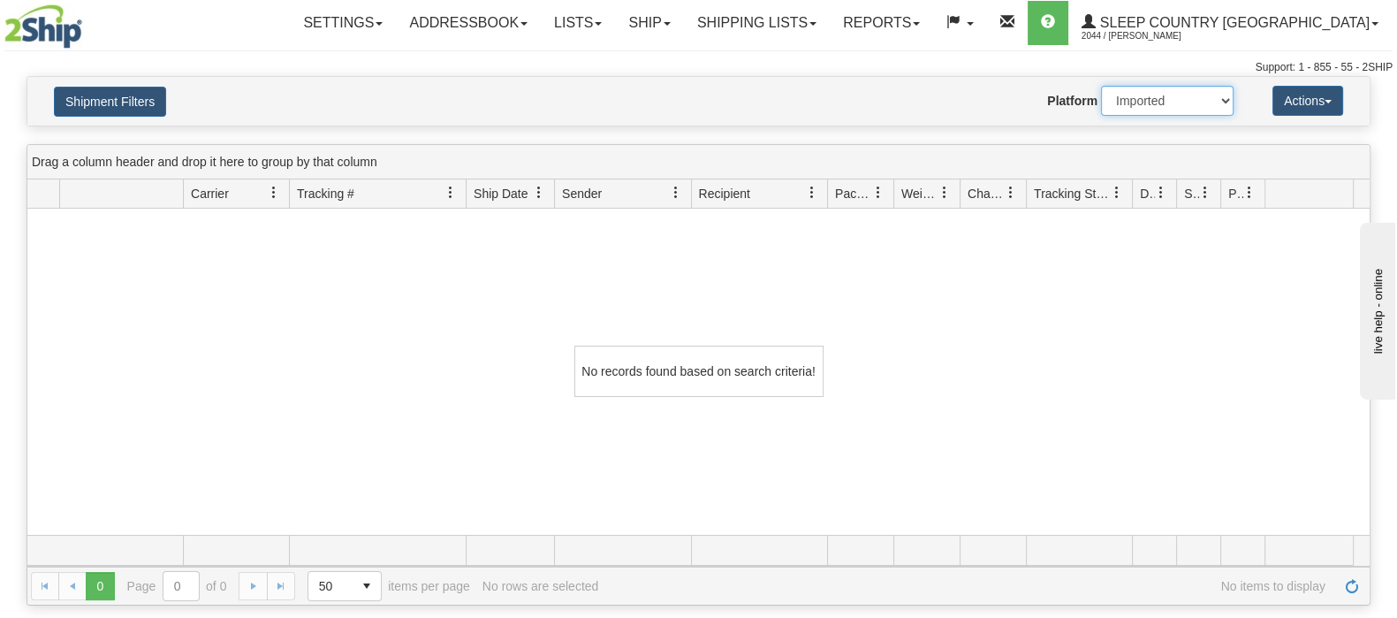
click at [1153, 96] on select "2Ship Imported" at bounding box center [1167, 101] width 133 height 30
select select "0"
click at [1101, 86] on select "2Ship Imported" at bounding box center [1167, 101] width 133 height 30
click at [156, 98] on button "Shipment Filters" at bounding box center [110, 102] width 112 height 30
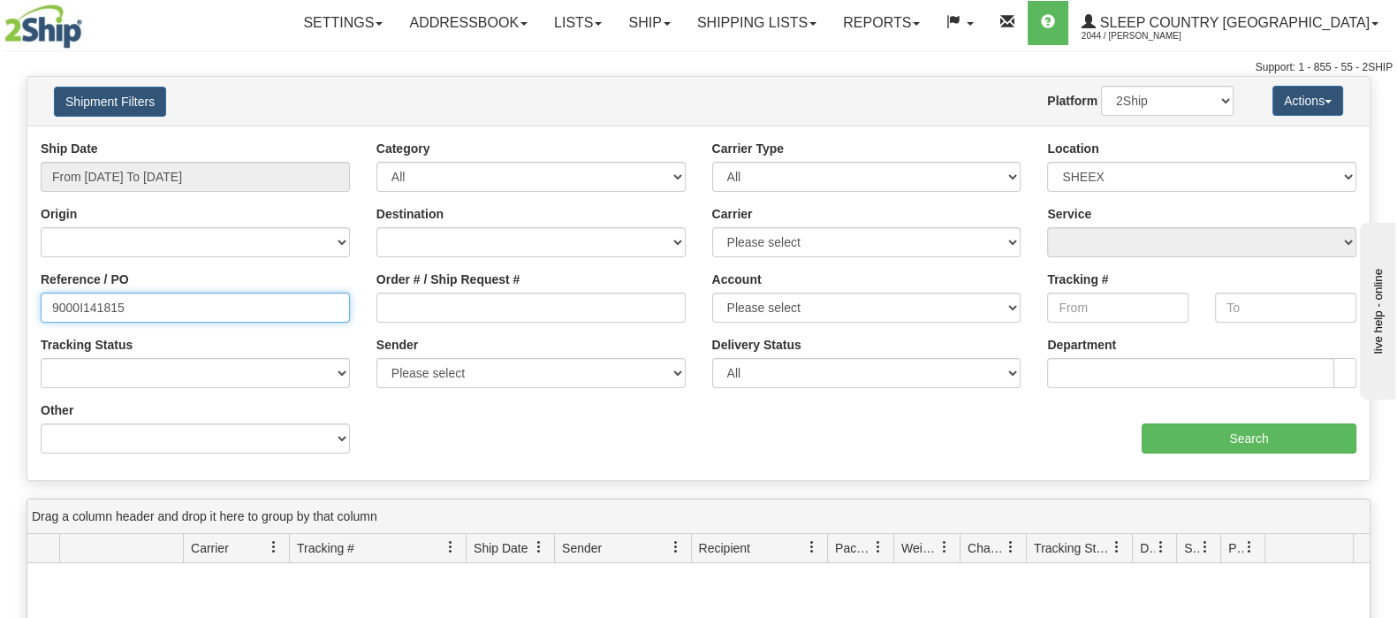
drag, startPoint x: 142, startPoint y: 308, endPoint x: -80, endPoint y: 301, distance: 221.9
click at [0, 301] on html "Upgrade Account Cancel Toggle navigation Settings New Senders" at bounding box center [698, 309] width 1397 height 618
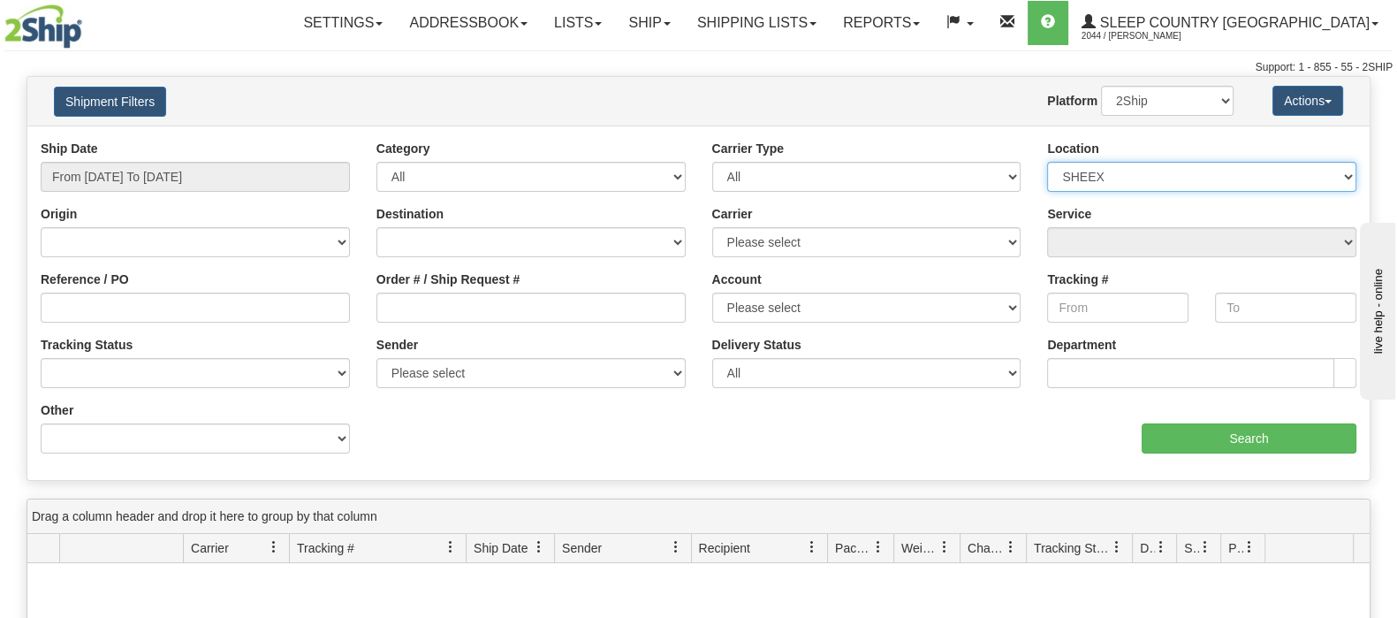
click at [1063, 168] on select "Please select [GEOGRAPHIC_DATA] 921 922 93 94 97 390 915 916 98 902 95 96 90 91…" at bounding box center [1201, 177] width 309 height 30
select select
click at [1047, 162] on select "Please select [GEOGRAPHIC_DATA] 921 922 93 94 97 390 915 916 98 902 95 96 90 91…" at bounding box center [1201, 177] width 309 height 30
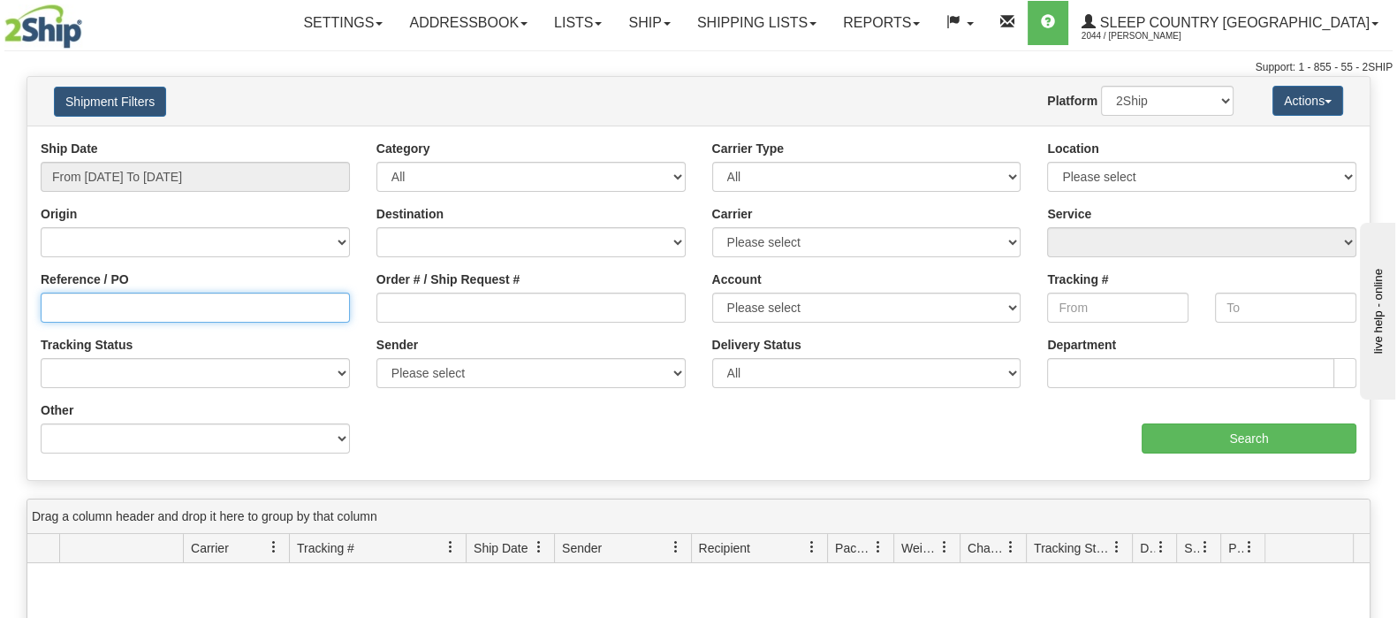
click at [209, 298] on input "Reference / PO" at bounding box center [195, 308] width 309 height 30
paste input "9000I141815"
type input "9000I141815"
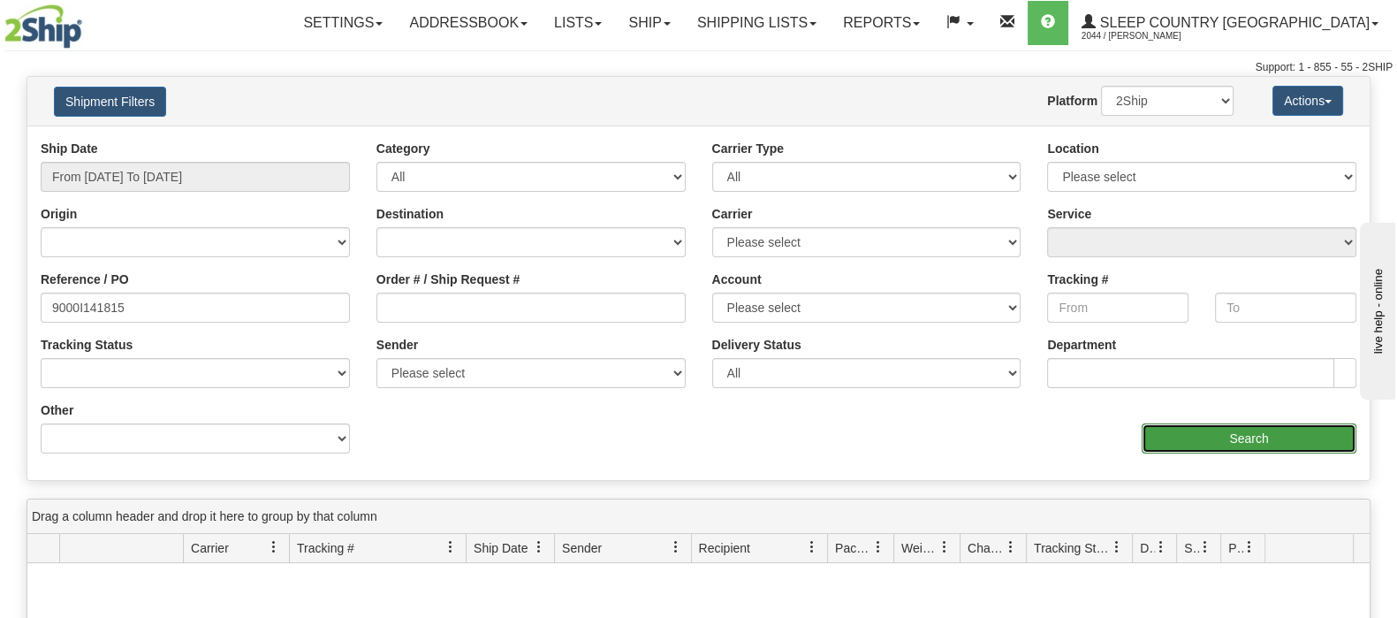
click at [1191, 430] on input "Search" at bounding box center [1249, 438] width 215 height 30
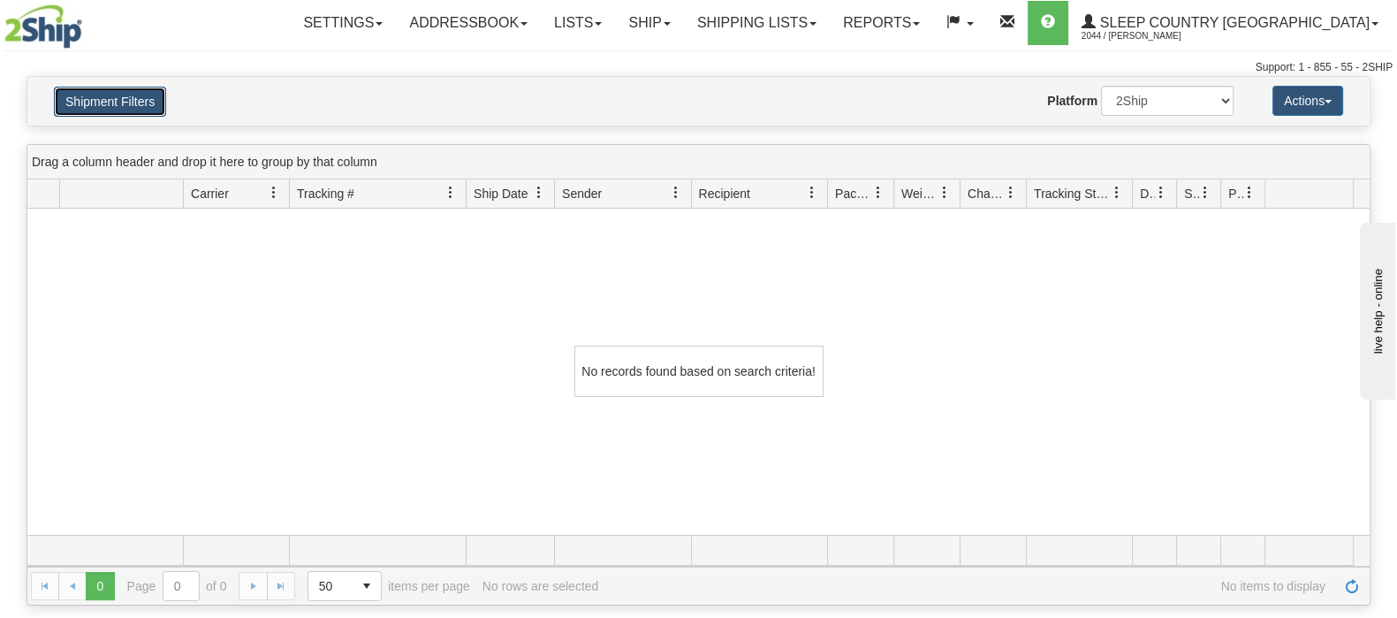
click at [124, 95] on button "Shipment Filters" at bounding box center [110, 102] width 112 height 30
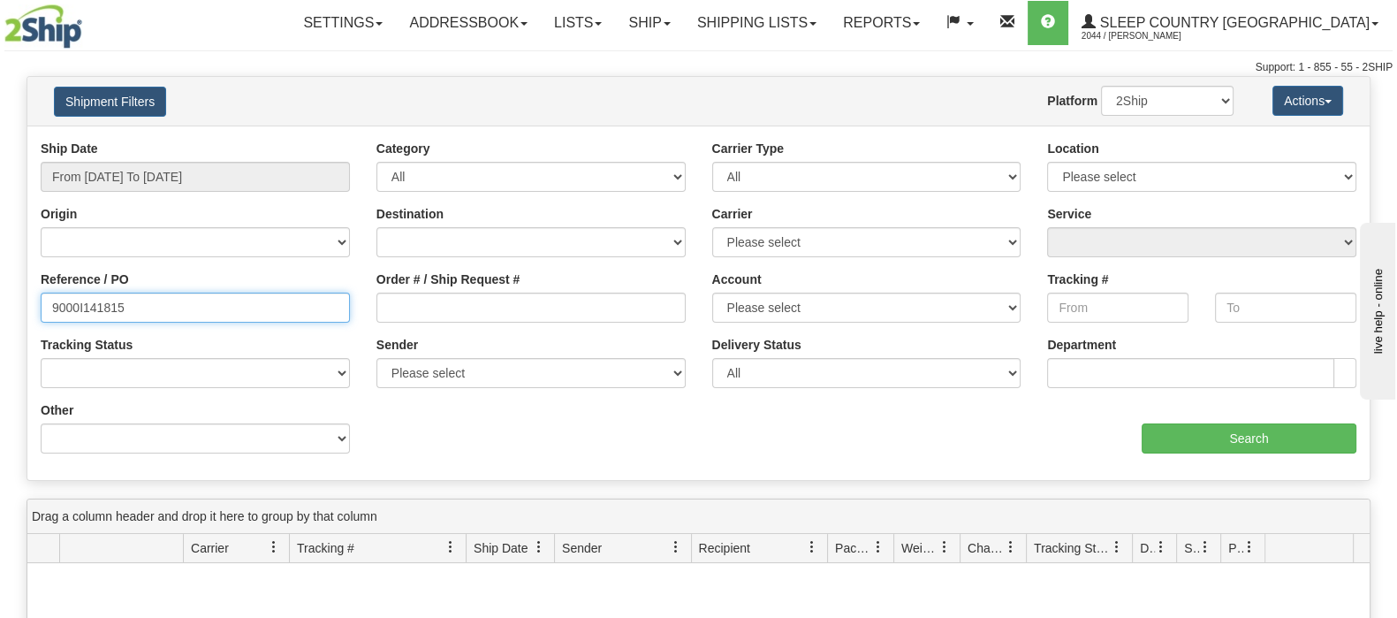
drag, startPoint x: -122, startPoint y: 311, endPoint x: -149, endPoint y: 311, distance: 27.4
click at [0, 311] on html "Upgrade Account Cancel Toggle navigation Settings New Senders" at bounding box center [698, 309] width 1397 height 618
